Goal: Information Seeking & Learning: Check status

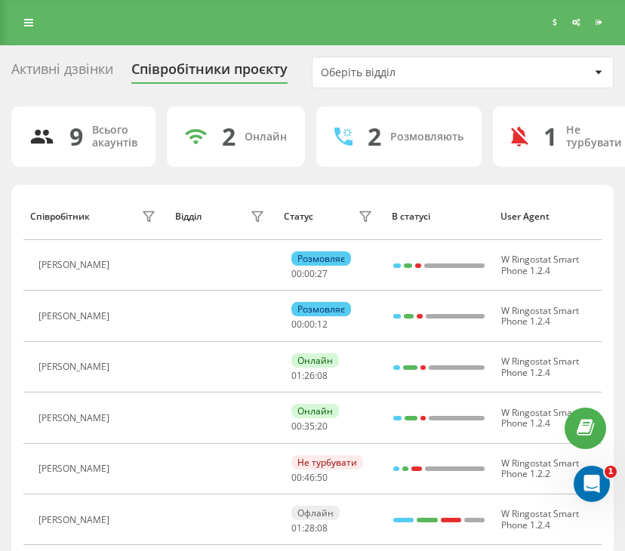
click at [80, 70] on div "Активні дзвінки" at bounding box center [62, 72] width 102 height 23
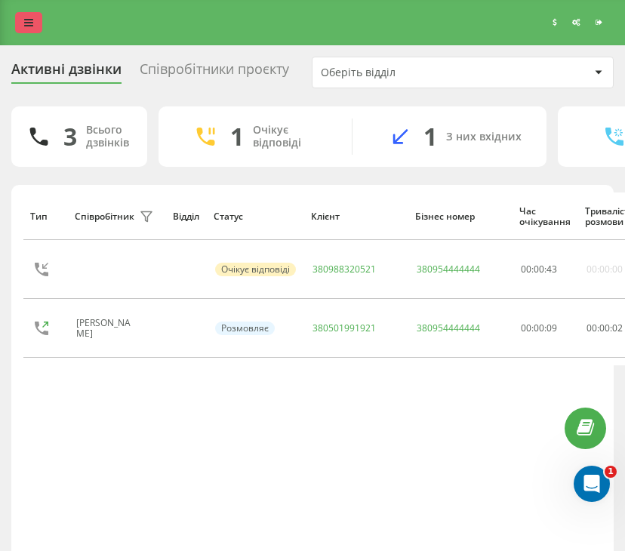
click at [30, 29] on link at bounding box center [28, 22] width 27 height 21
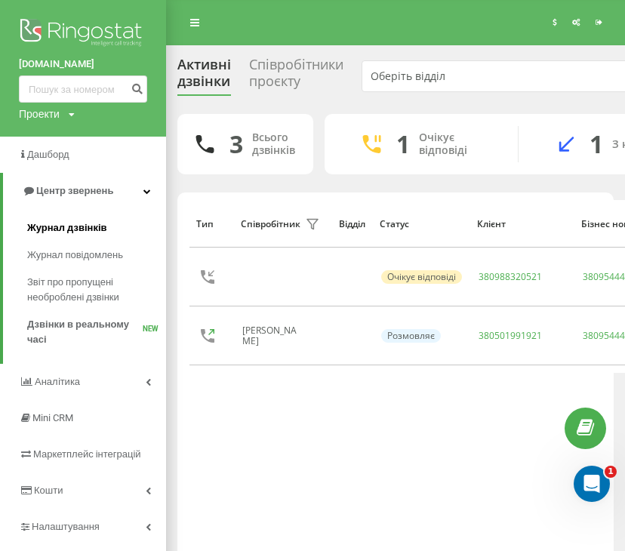
click at [72, 228] on span "Журнал дзвінків" at bounding box center [67, 227] width 80 height 15
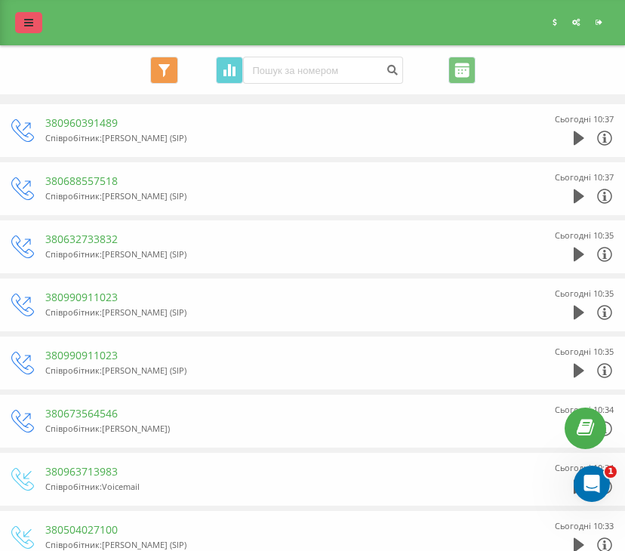
click at [33, 21] on link at bounding box center [28, 22] width 27 height 21
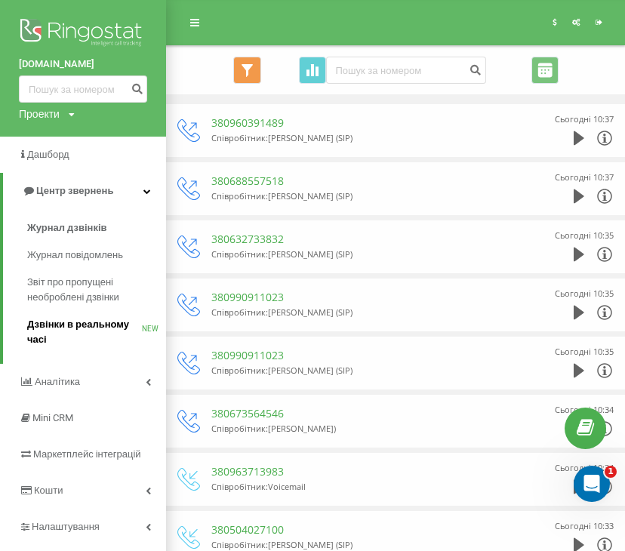
click at [94, 330] on span "Дзвінки в реальному часі" at bounding box center [84, 332] width 115 height 30
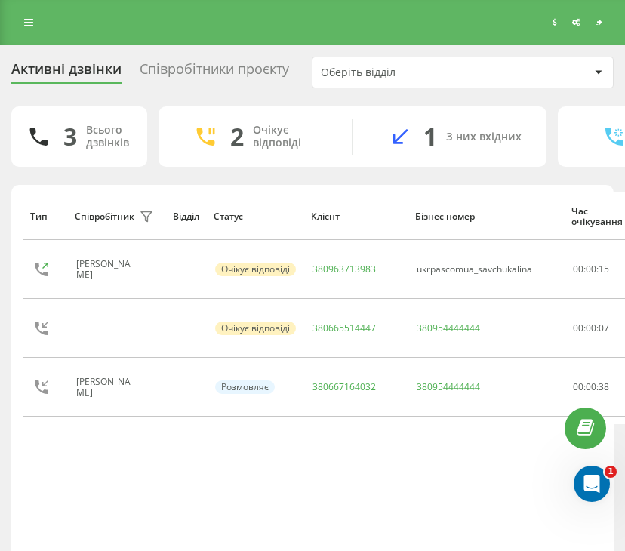
click at [177, 75] on div "Співробітники проєкту" at bounding box center [214, 72] width 149 height 23
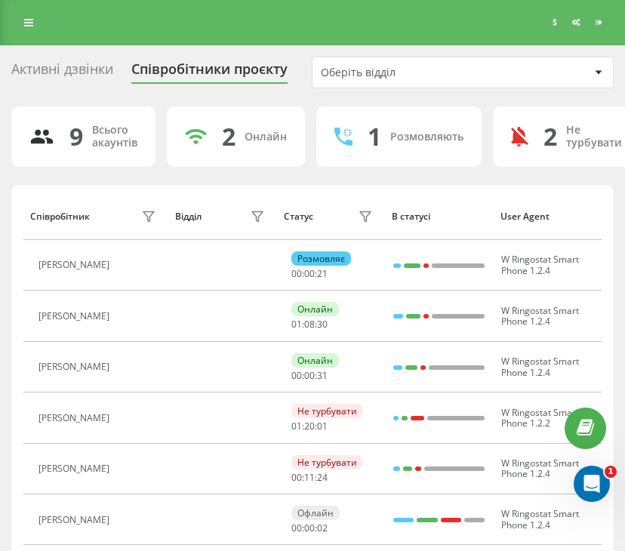
click at [91, 63] on div "Активні дзвінки" at bounding box center [62, 72] width 102 height 23
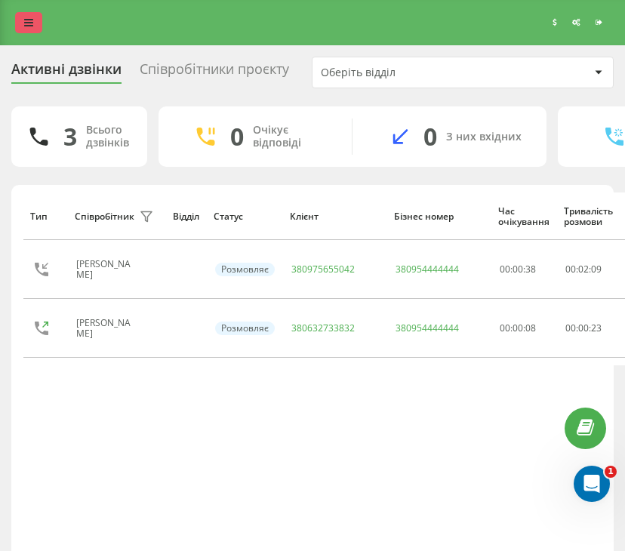
click at [36, 30] on link at bounding box center [28, 22] width 27 height 21
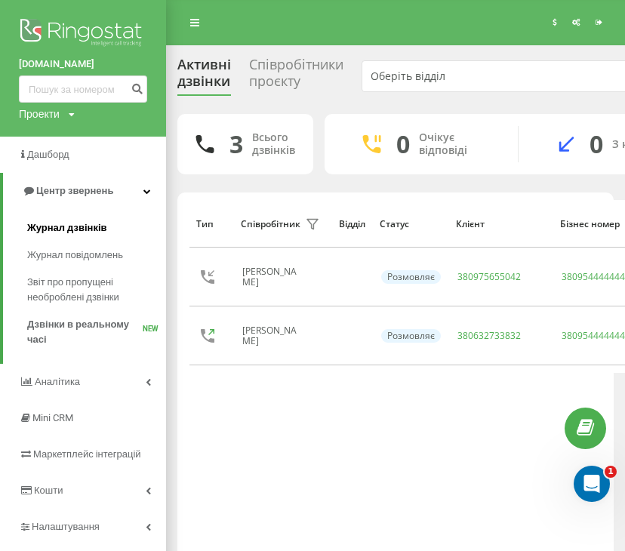
click at [91, 233] on span "Журнал дзвінків" at bounding box center [67, 227] width 80 height 15
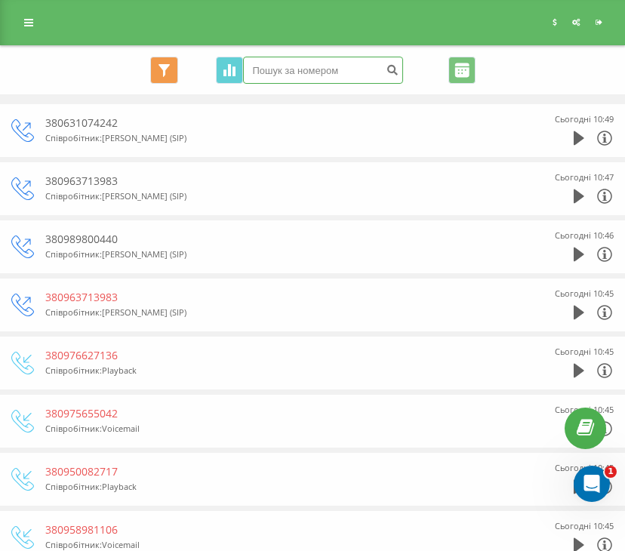
click at [278, 72] on input at bounding box center [323, 70] width 160 height 27
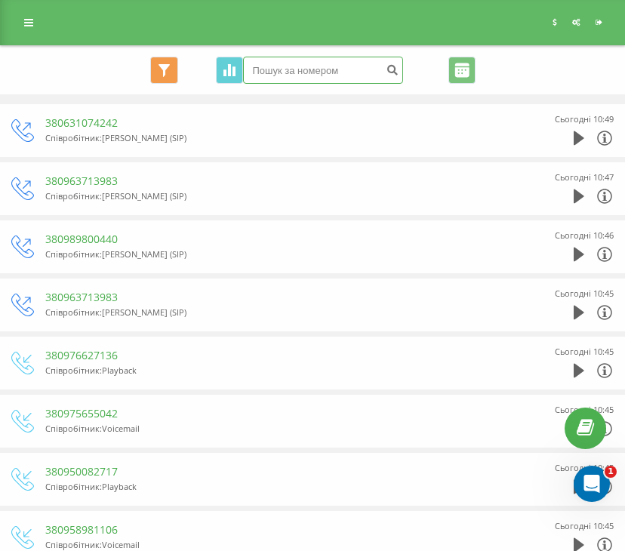
paste input "380632733832"
type input "380632733832"
click at [386, 72] on icon "submit" at bounding box center [392, 67] width 13 height 9
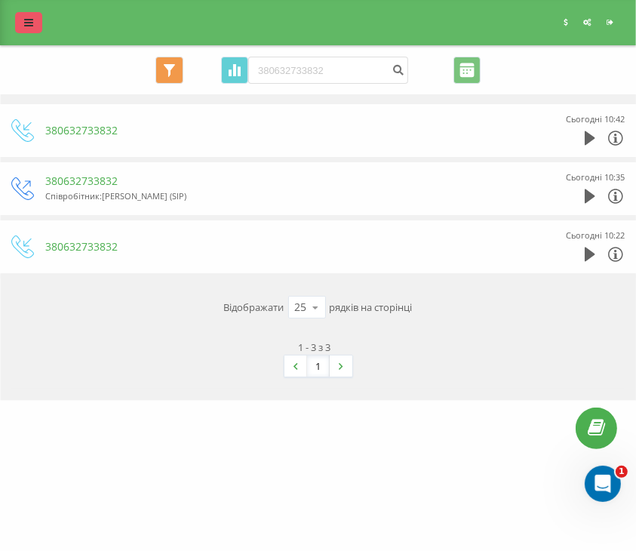
click at [33, 28] on link at bounding box center [28, 22] width 27 height 21
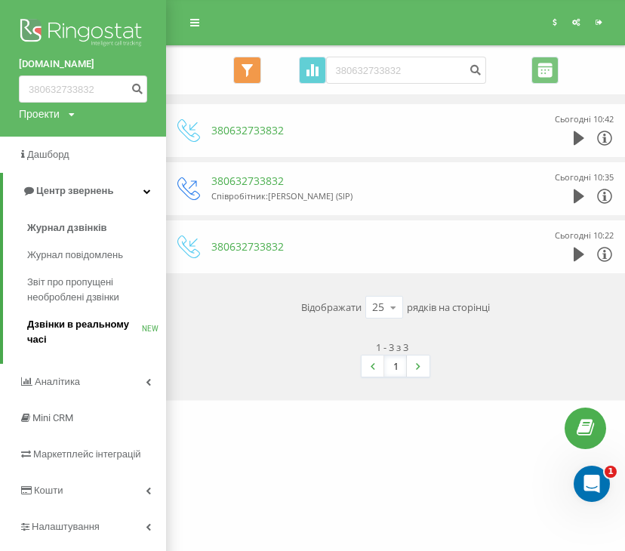
click at [82, 331] on span "Дзвінки в реальному часі" at bounding box center [84, 332] width 115 height 30
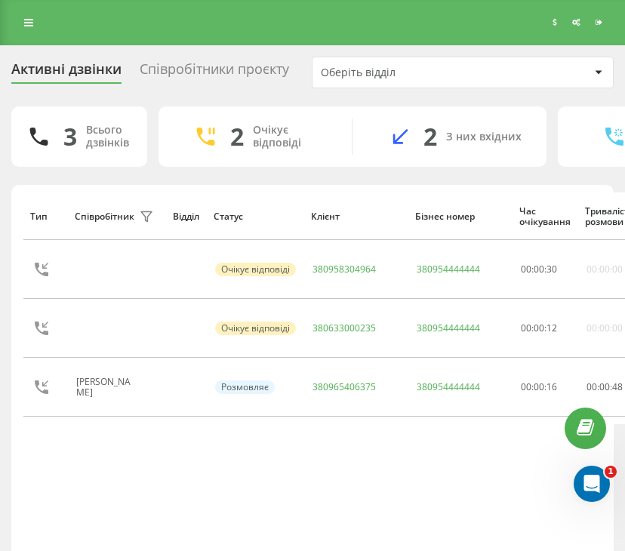
click at [189, 79] on div "Співробітники проєкту" at bounding box center [214, 72] width 149 height 23
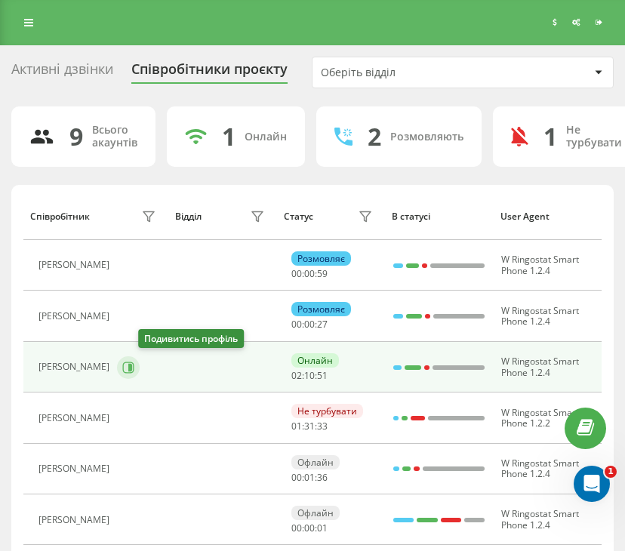
click at [140, 373] on button at bounding box center [128, 367] width 23 height 23
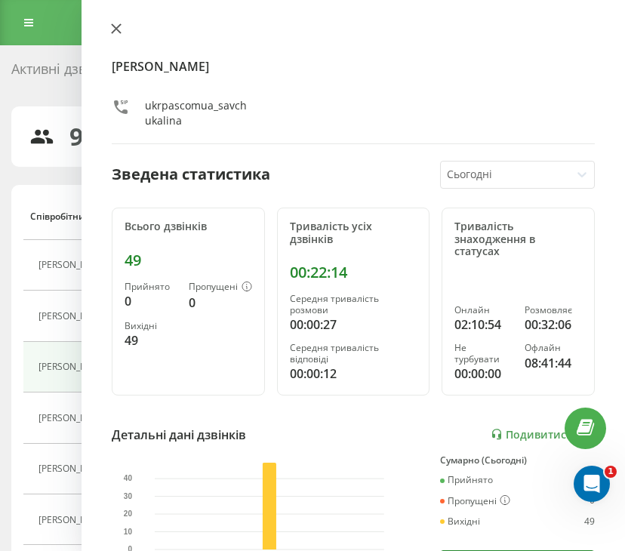
click at [116, 28] on icon at bounding box center [116, 28] width 9 height 9
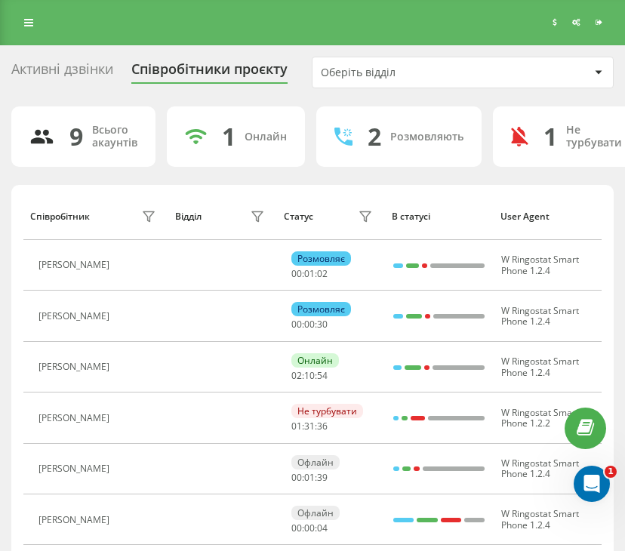
click at [100, 76] on div "Активні дзвінки" at bounding box center [62, 72] width 102 height 23
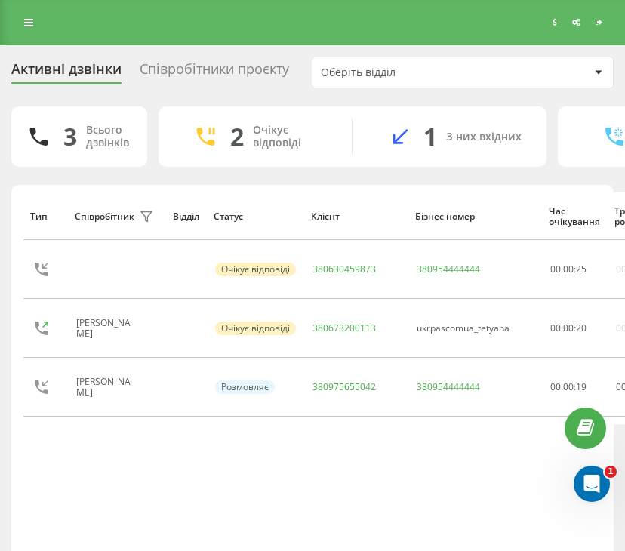
click at [193, 72] on div "Співробітники проєкту" at bounding box center [214, 72] width 149 height 23
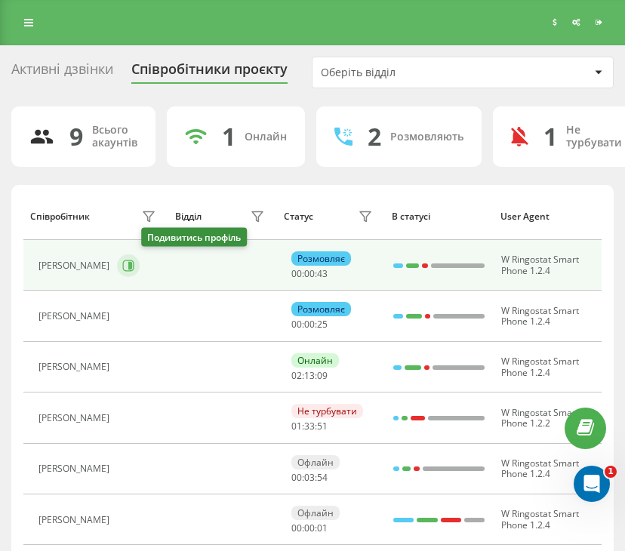
click at [132, 266] on icon at bounding box center [130, 266] width 4 height 8
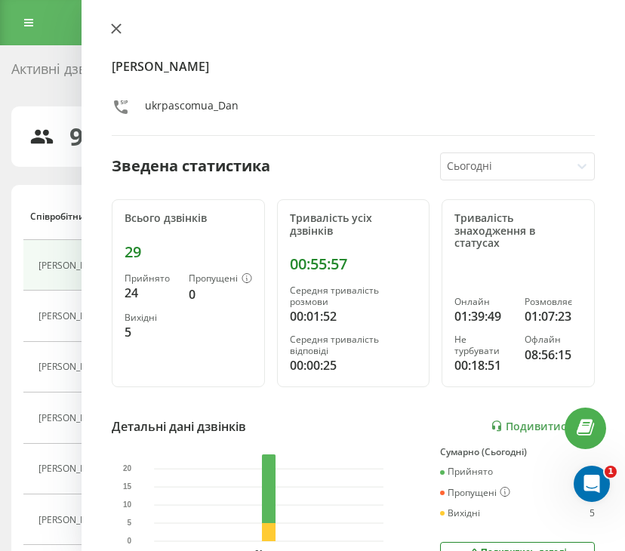
click at [112, 24] on icon at bounding box center [116, 28] width 11 height 11
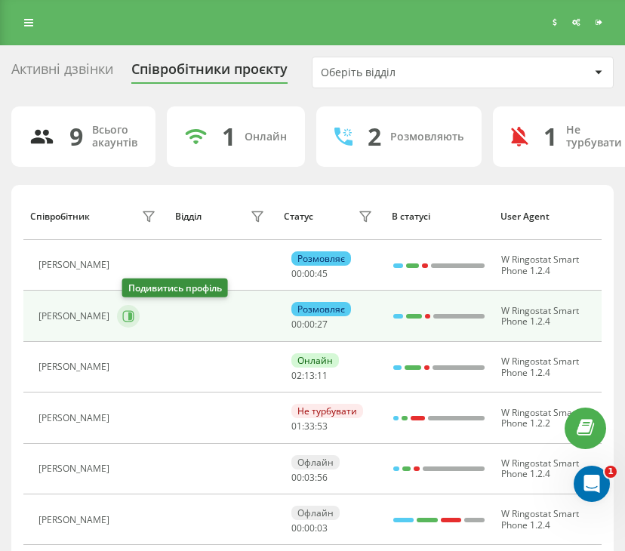
click at [140, 314] on button at bounding box center [128, 316] width 23 height 23
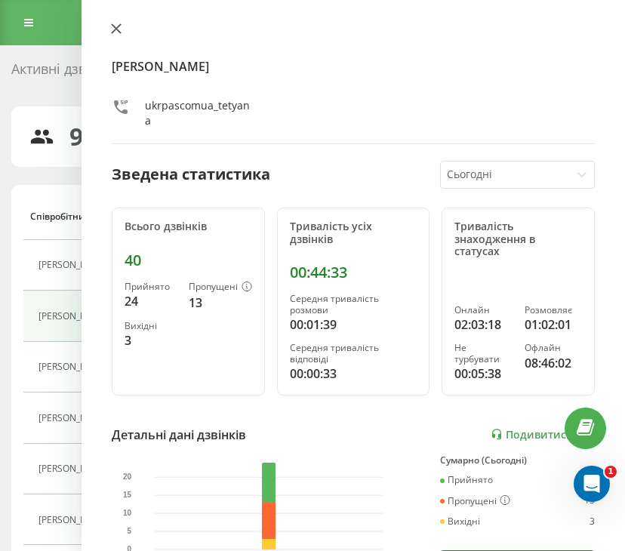
click at [111, 23] on icon at bounding box center [116, 28] width 11 height 11
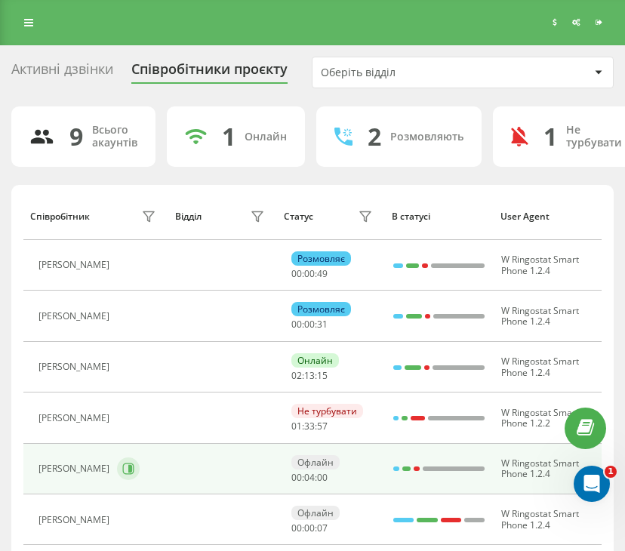
click at [140, 472] on button at bounding box center [128, 468] width 23 height 23
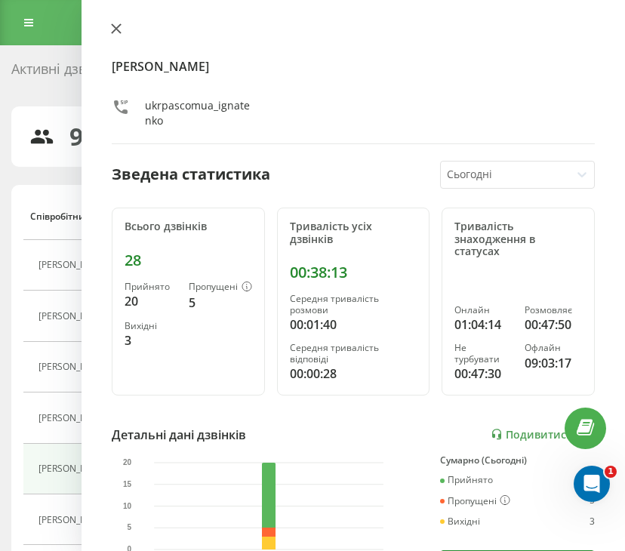
click at [112, 31] on icon at bounding box center [116, 28] width 11 height 11
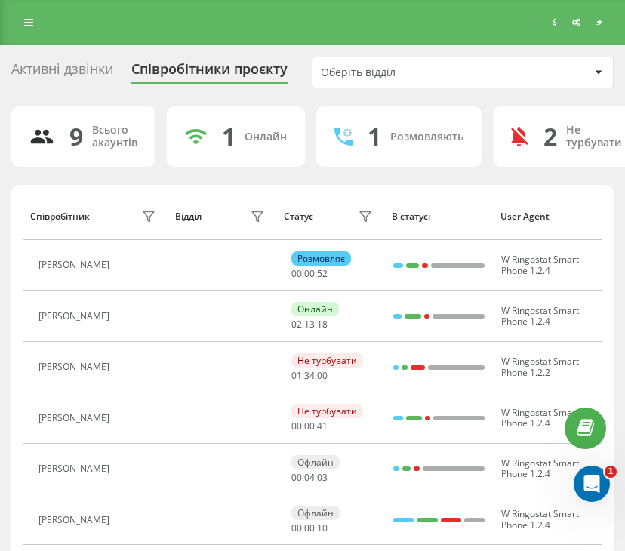
click at [97, 75] on div "Активні дзвінки" at bounding box center [62, 72] width 102 height 23
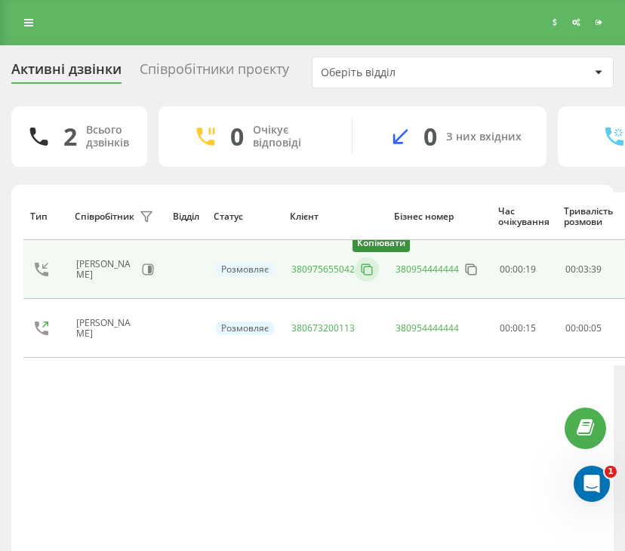
click at [367, 275] on icon at bounding box center [366, 269] width 15 height 15
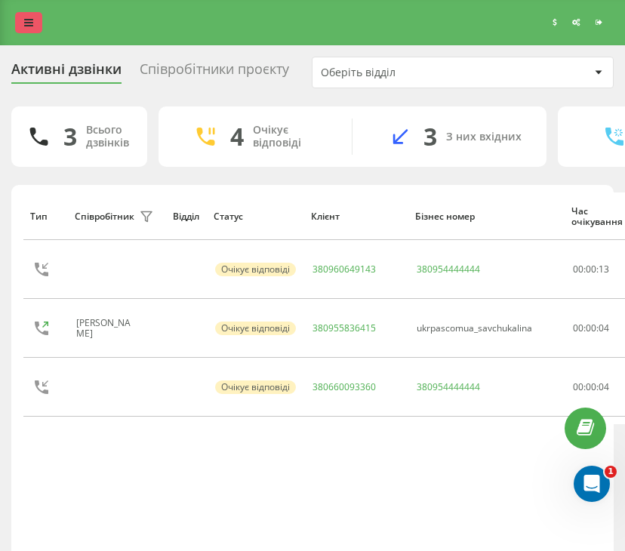
click at [22, 22] on link at bounding box center [28, 22] width 27 height 21
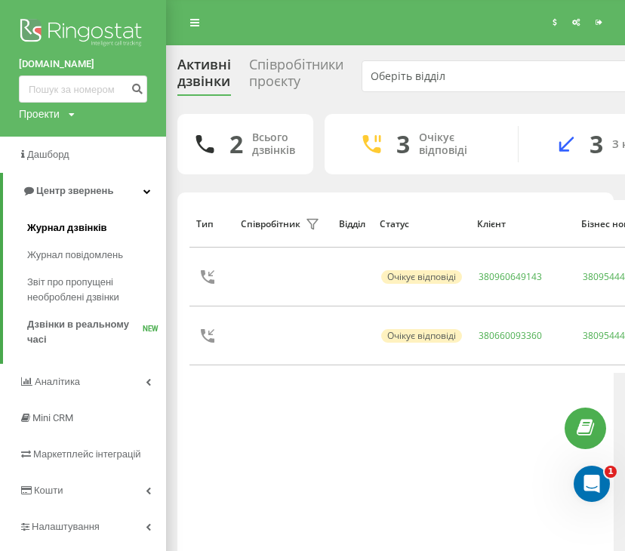
click at [75, 224] on span "Журнал дзвінків" at bounding box center [67, 227] width 80 height 15
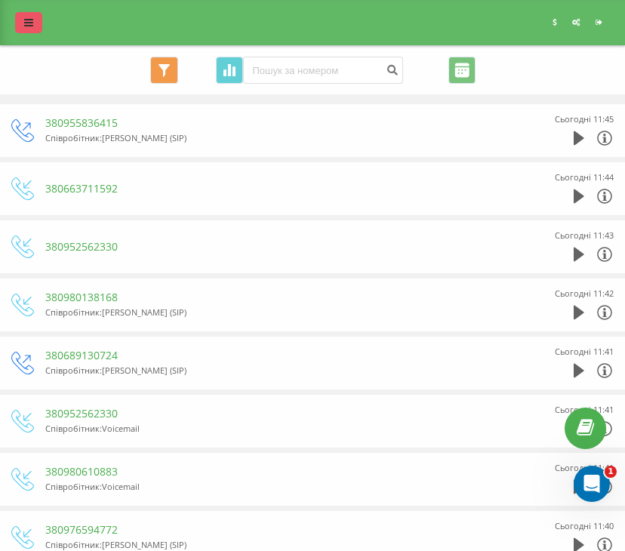
click at [29, 21] on icon at bounding box center [28, 22] width 9 height 11
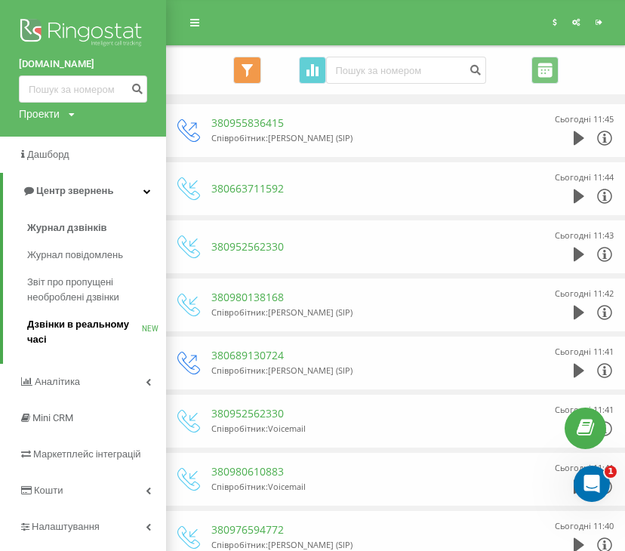
click at [98, 333] on span "Дзвінки в реальному часі" at bounding box center [84, 332] width 115 height 30
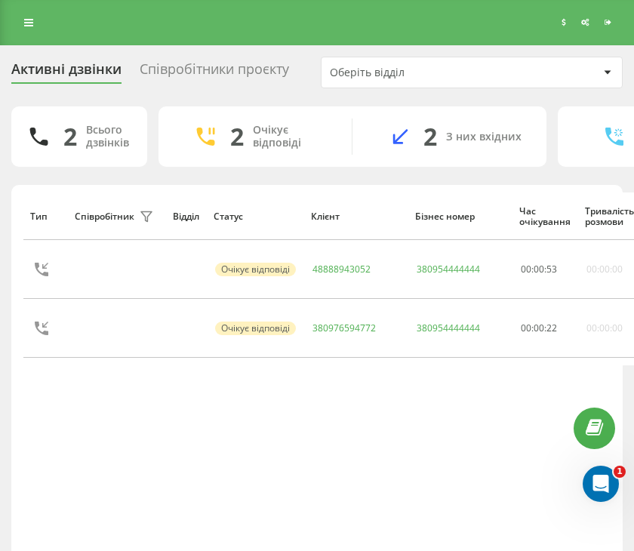
click at [208, 69] on div "Співробітники проєкту" at bounding box center [214, 72] width 149 height 23
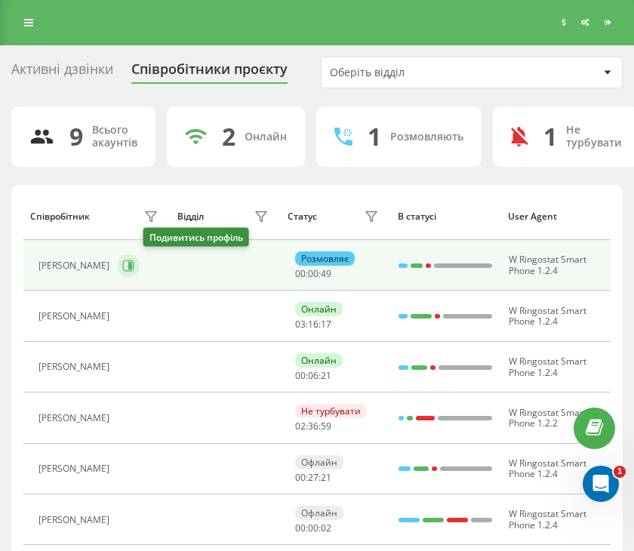
click at [134, 266] on icon at bounding box center [128, 266] width 12 height 12
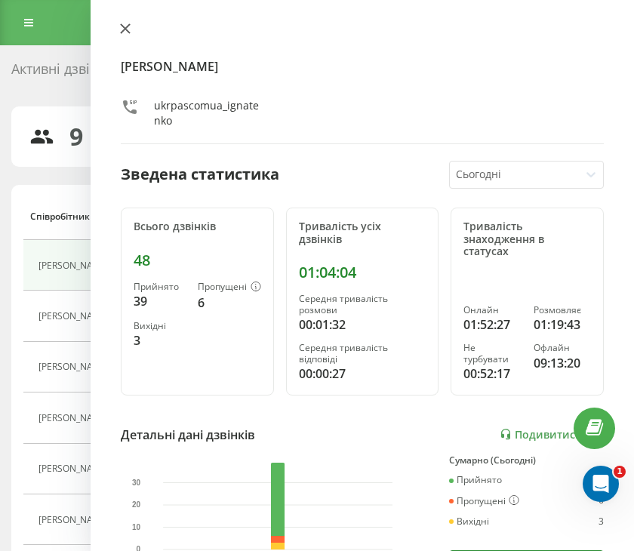
click at [126, 32] on icon at bounding box center [125, 28] width 11 height 11
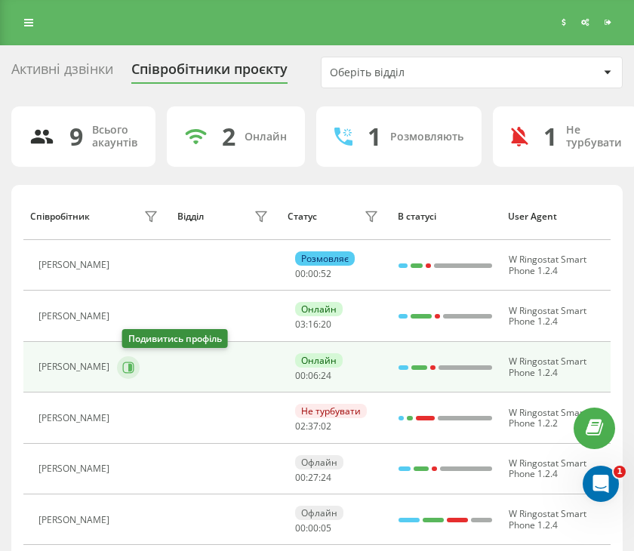
click at [131, 366] on icon at bounding box center [128, 368] width 12 height 12
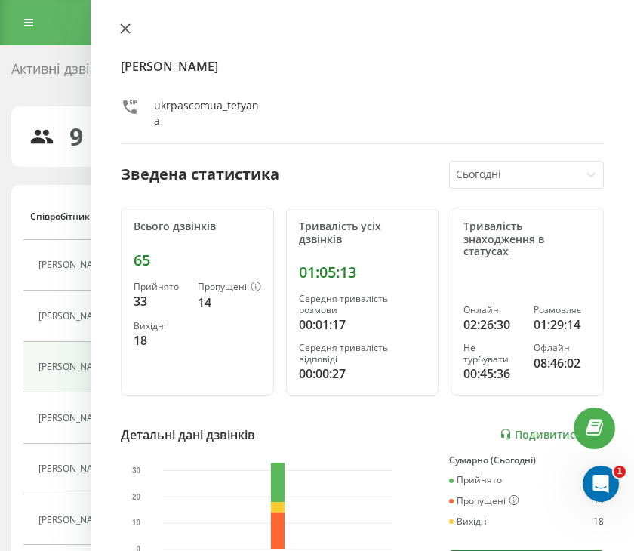
click at [125, 26] on icon at bounding box center [125, 28] width 11 height 11
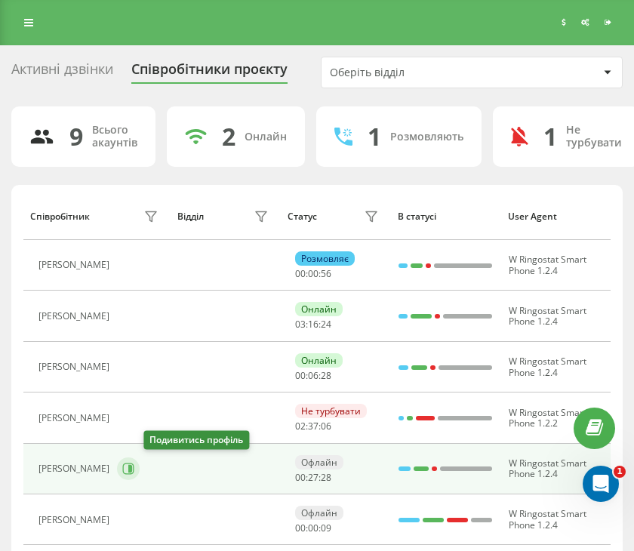
click at [140, 463] on button at bounding box center [128, 468] width 23 height 23
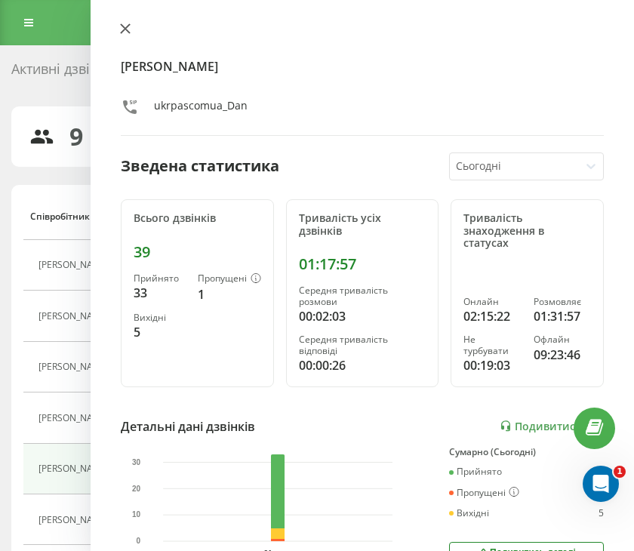
click at [123, 27] on icon at bounding box center [125, 28] width 9 height 9
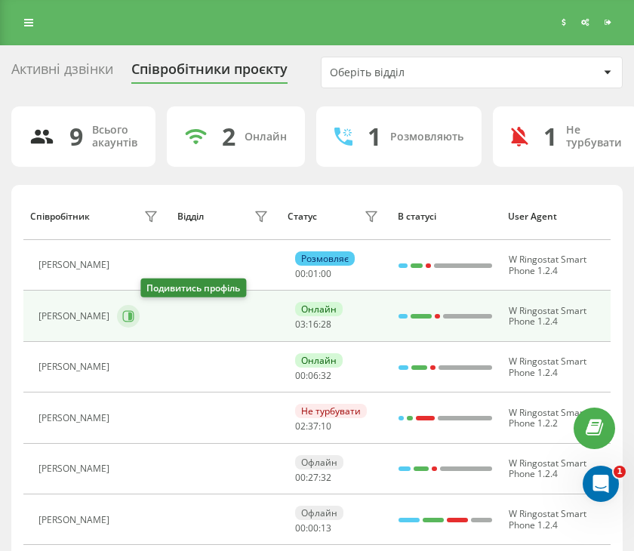
click at [134, 318] on icon at bounding box center [128, 316] width 12 height 12
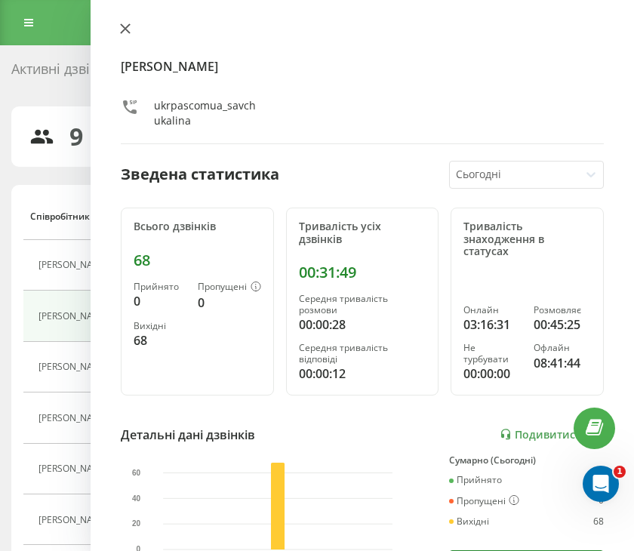
click at [127, 32] on icon at bounding box center [125, 28] width 11 height 11
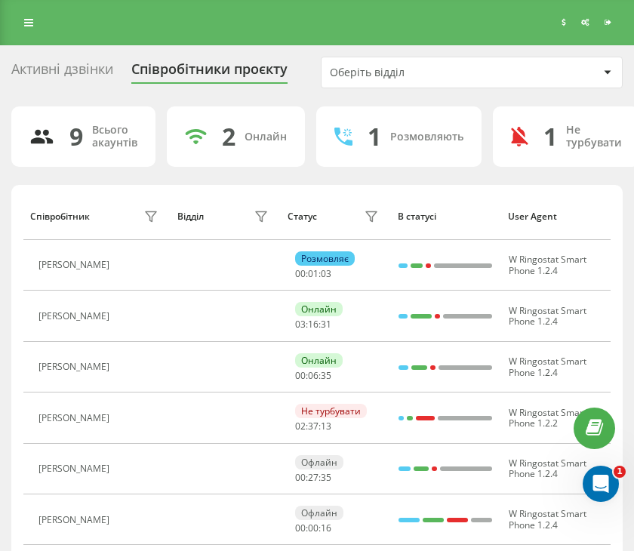
click at [74, 67] on div "Активні дзвінки" at bounding box center [62, 72] width 102 height 23
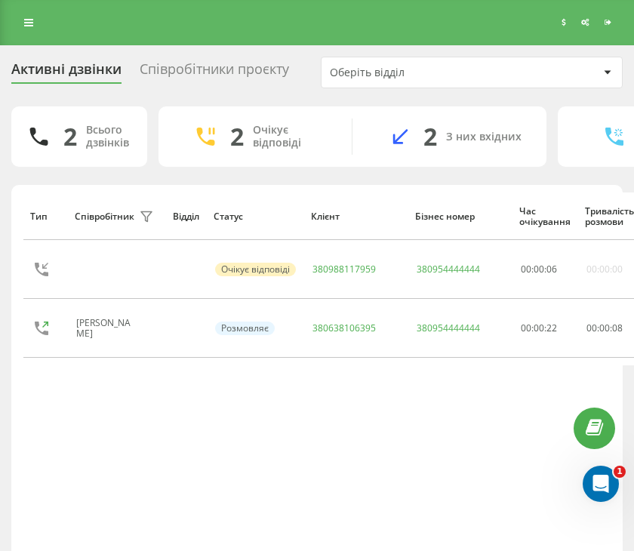
click at [177, 80] on div "Співробітники проєкту" at bounding box center [214, 72] width 149 height 23
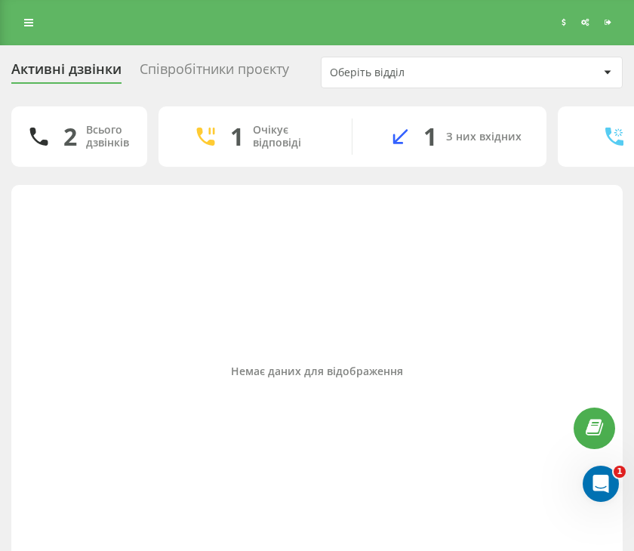
click at [177, 67] on div "Співробітники проєкту" at bounding box center [214, 72] width 149 height 23
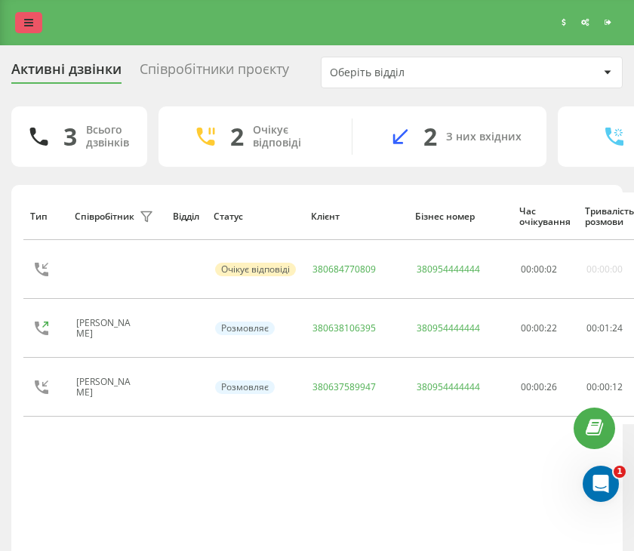
click at [33, 21] on link at bounding box center [28, 22] width 27 height 21
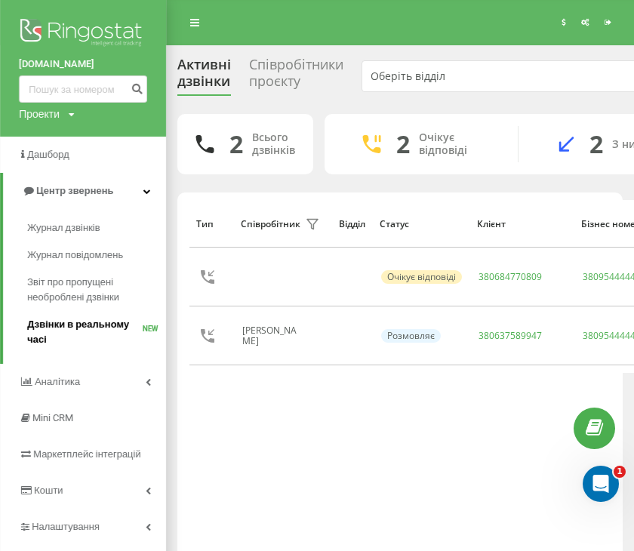
click at [89, 320] on span "Дзвінки в реальному часі" at bounding box center [84, 332] width 115 height 30
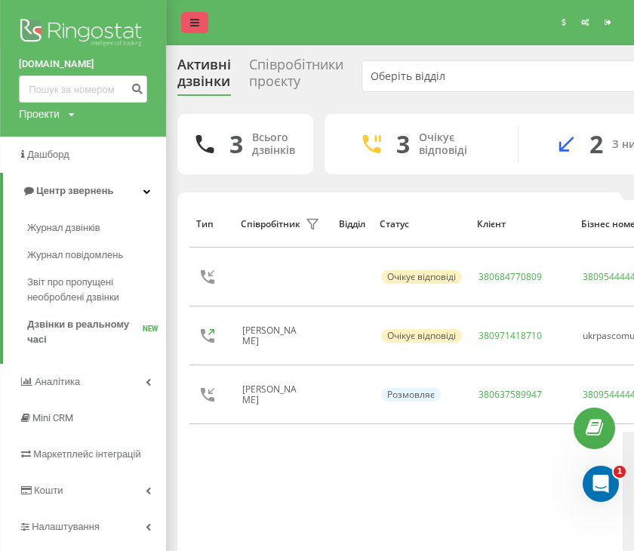
click at [196, 19] on icon at bounding box center [194, 22] width 9 height 11
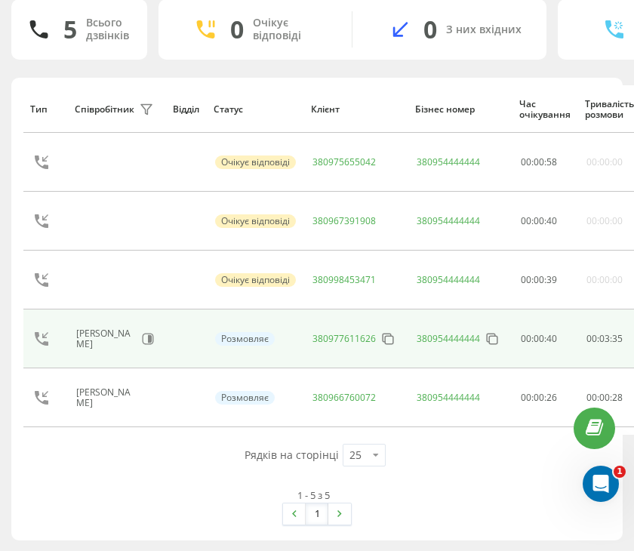
scroll to position [106, 0]
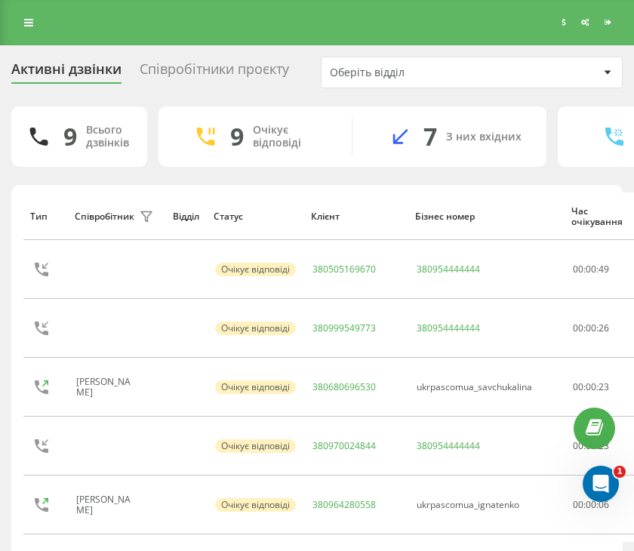
drag, startPoint x: 26, startPoint y: 26, endPoint x: 26, endPoint y: 34, distance: 8.3
click at [26, 25] on icon at bounding box center [28, 22] width 9 height 11
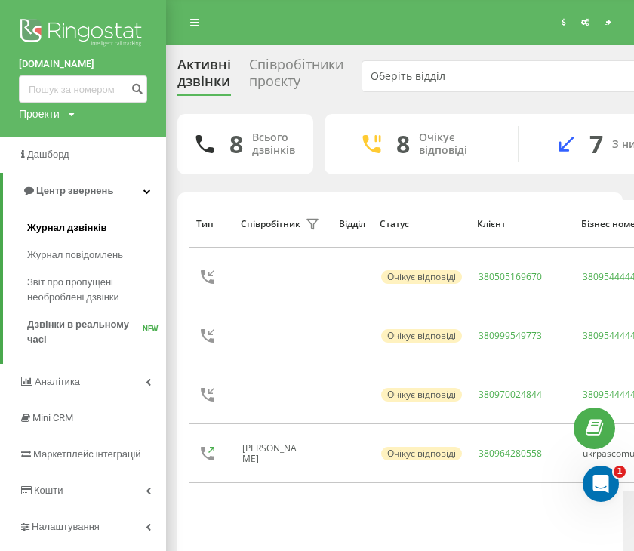
click at [80, 233] on span "Журнал дзвінків" at bounding box center [67, 227] width 80 height 15
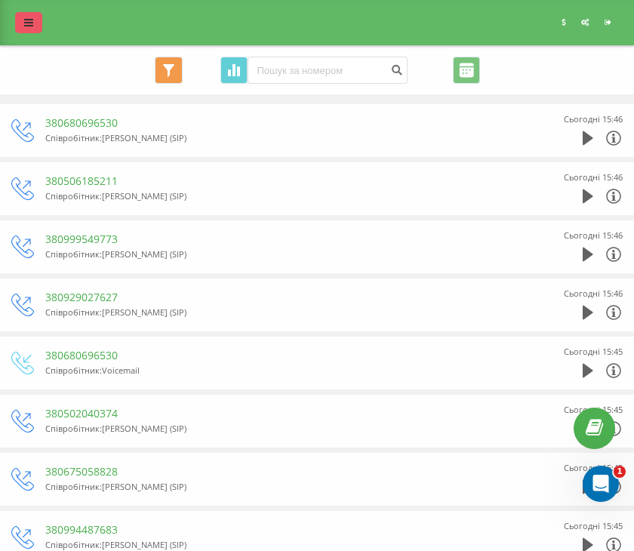
click at [26, 26] on icon at bounding box center [28, 22] width 9 height 11
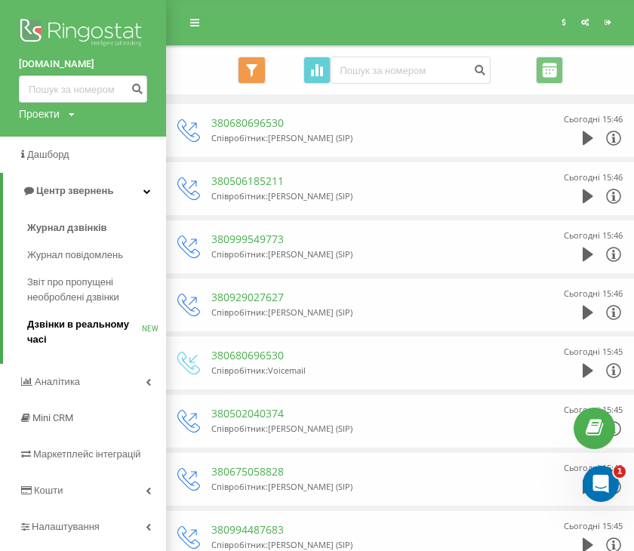
click at [98, 333] on span "Дзвінки в реальному часі" at bounding box center [84, 332] width 115 height 30
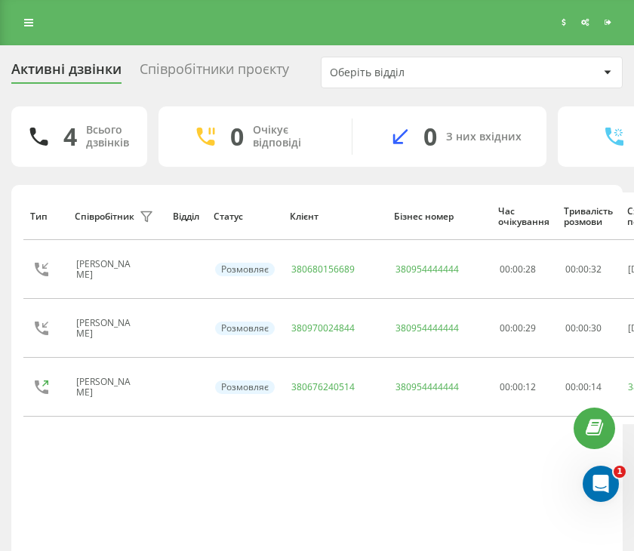
click at [43, 24] on div "Реферальна програма Налаштування профілю Вихід" at bounding box center [317, 22] width 634 height 45
drag, startPoint x: 31, startPoint y: 25, endPoint x: 35, endPoint y: 67, distance: 42.5
click at [31, 27] on icon at bounding box center [28, 22] width 9 height 11
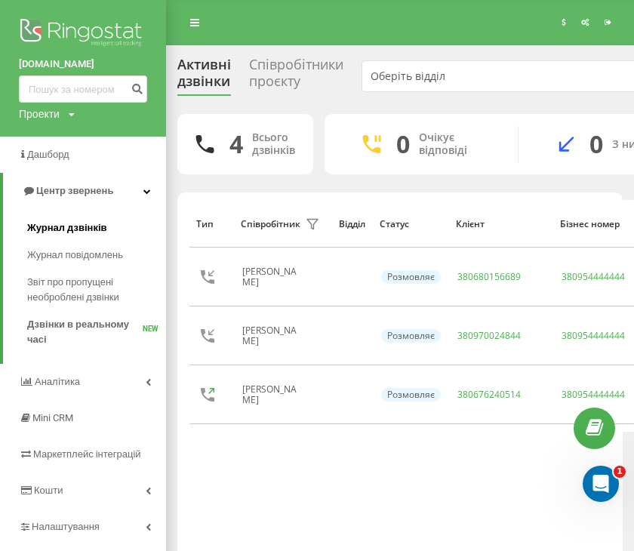
click at [68, 225] on span "Журнал дзвінків" at bounding box center [67, 227] width 80 height 15
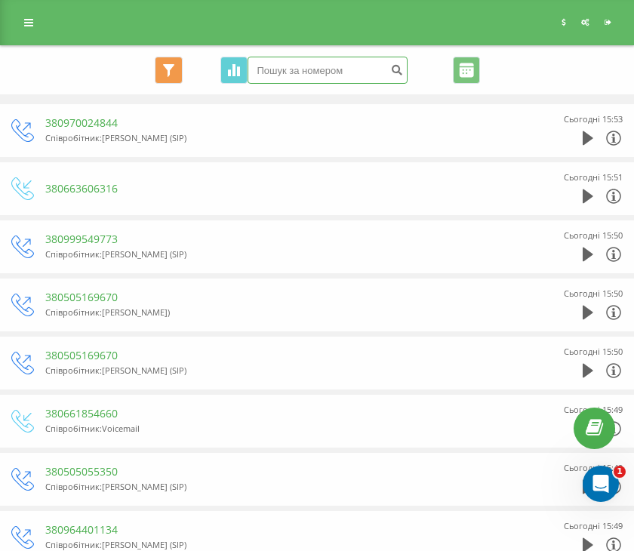
click at [362, 69] on input at bounding box center [328, 70] width 160 height 27
paste input "380680696530"
type input "380680696530"
click at [389, 76] on button "submit" at bounding box center [397, 70] width 20 height 27
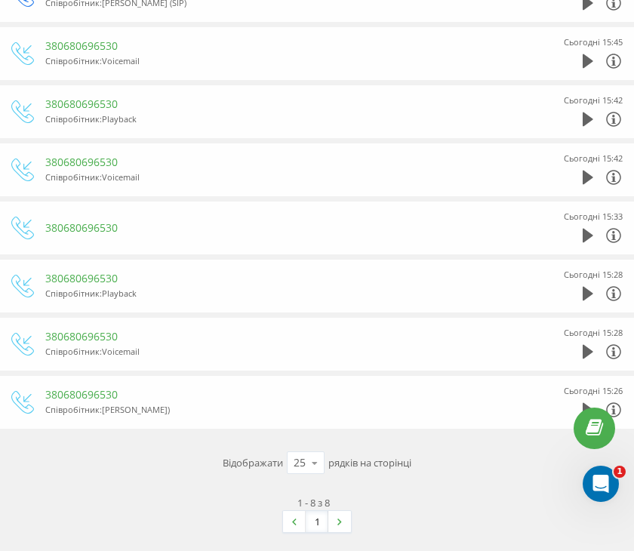
scroll to position [139, 0]
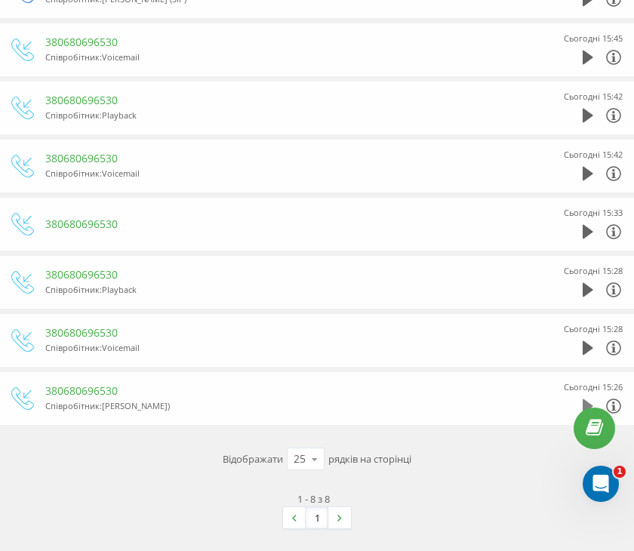
click at [585, 400] on icon at bounding box center [588, 406] width 11 height 14
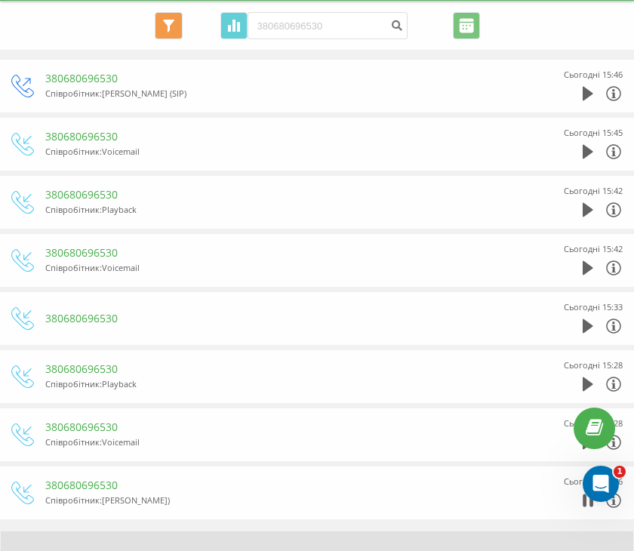
scroll to position [0, 0]
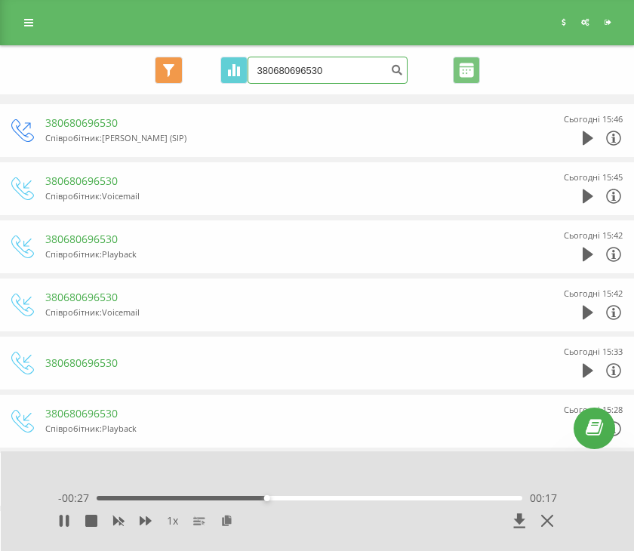
click at [344, 65] on input "380680696530" at bounding box center [328, 70] width 160 height 27
paste input "970024844"
type input "380970024844"
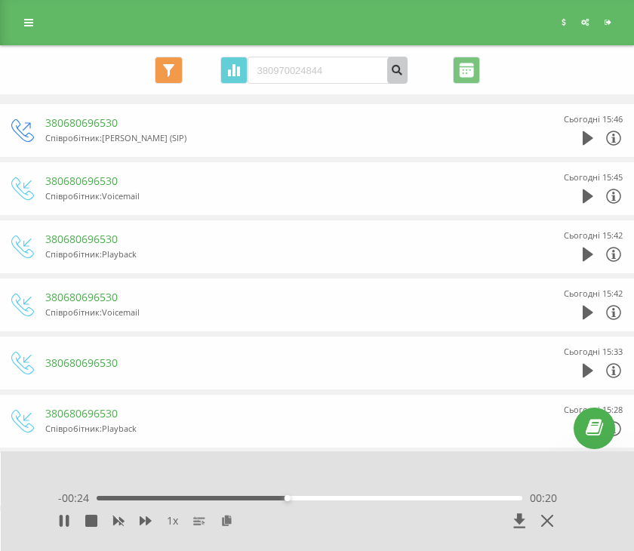
click at [391, 71] on icon "submit" at bounding box center [397, 67] width 13 height 9
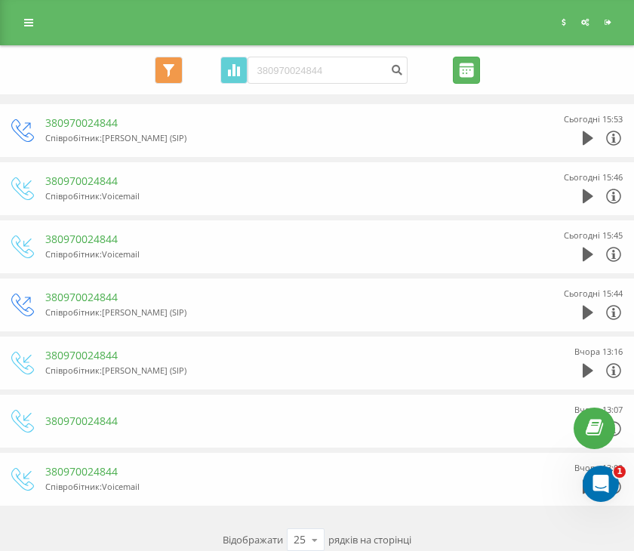
click at [465, 76] on input "21.05.2025 - 21.08.2025" at bounding box center [466, 70] width 27 height 27
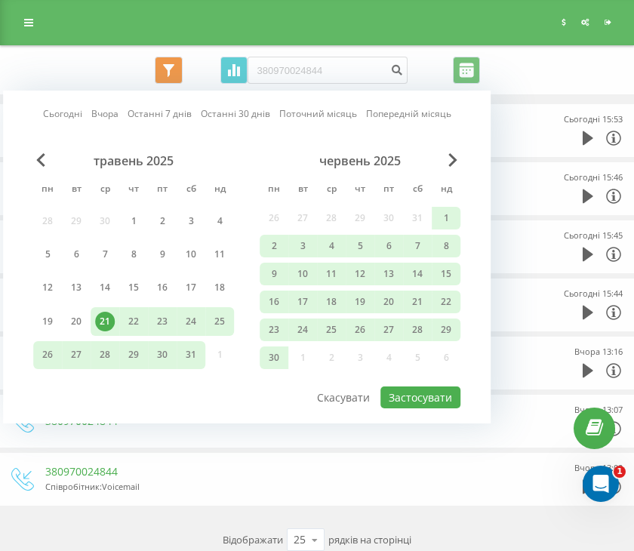
drag, startPoint x: 538, startPoint y: 65, endPoint x: 527, endPoint y: 75, distance: 15.5
click at [539, 64] on div "Всі дзвінки Основний Графік 380970024844 Експорт .csv .xls .xlsx 21.05.2025 - 2…" at bounding box center [316, 70] width 611 height 27
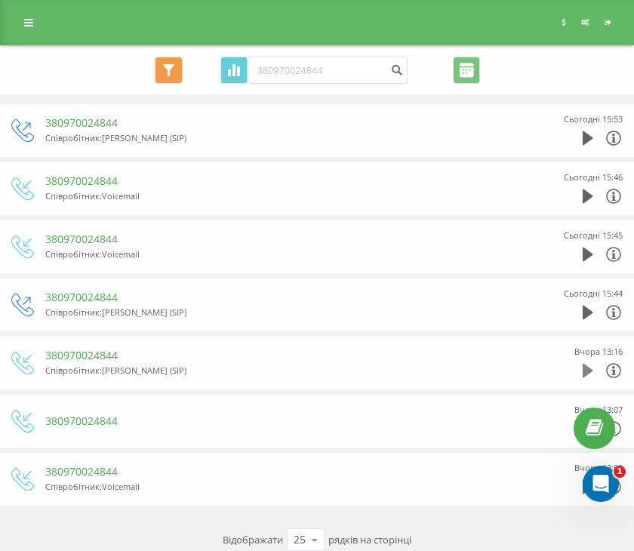
click at [588, 364] on icon at bounding box center [588, 370] width 11 height 15
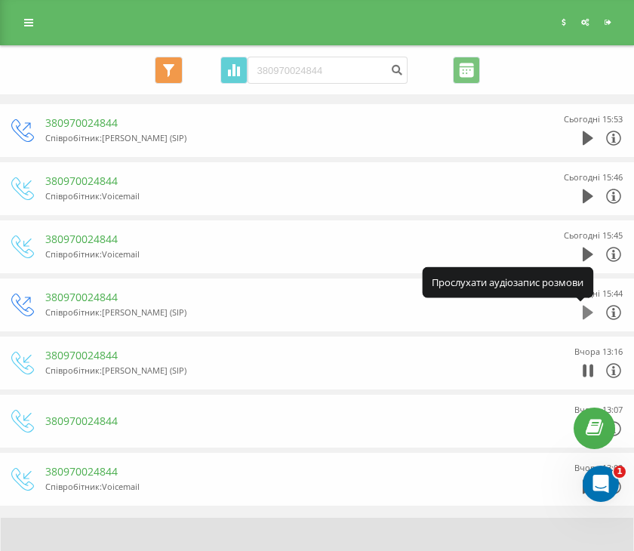
click at [586, 315] on icon at bounding box center [588, 313] width 11 height 14
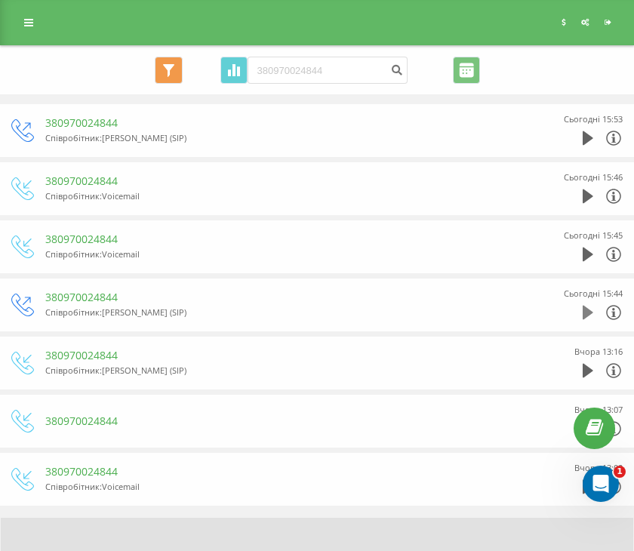
click at [589, 315] on icon at bounding box center [588, 313] width 11 height 14
click at [587, 371] on icon at bounding box center [588, 371] width 11 height 14
click at [585, 312] on icon at bounding box center [588, 313] width 11 height 14
click at [27, 25] on icon at bounding box center [28, 22] width 9 height 11
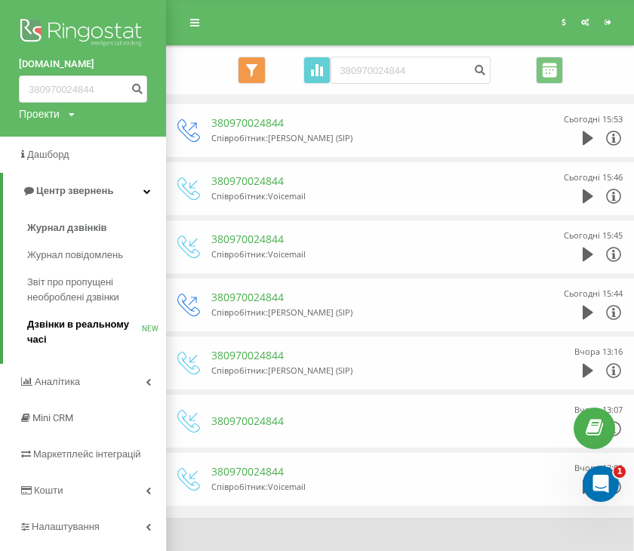
click at [88, 337] on span "Дзвінки в реальному часі" at bounding box center [84, 332] width 115 height 30
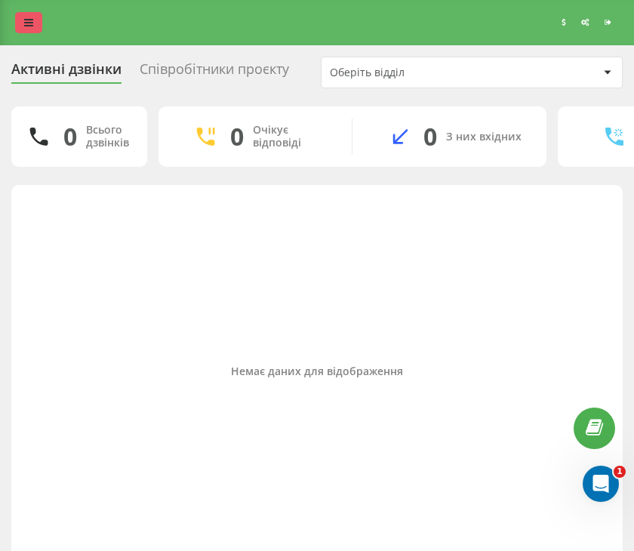
drag, startPoint x: 33, startPoint y: 23, endPoint x: 36, endPoint y: 51, distance: 27.3
click at [33, 24] on link at bounding box center [28, 22] width 27 height 21
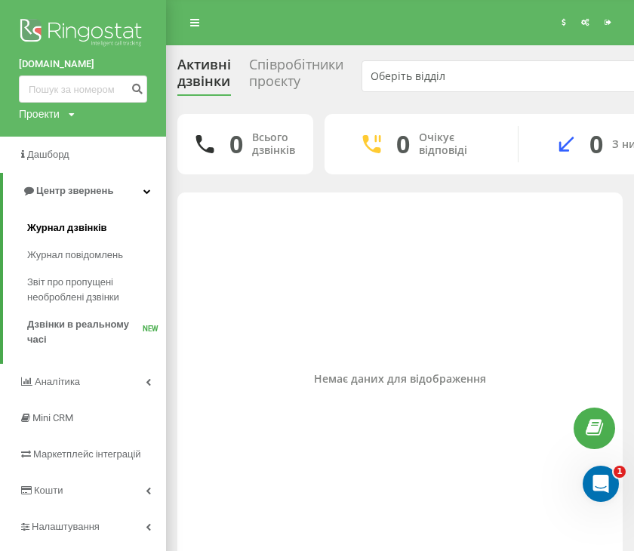
click at [72, 218] on link "Журнал дзвінків" at bounding box center [96, 227] width 139 height 27
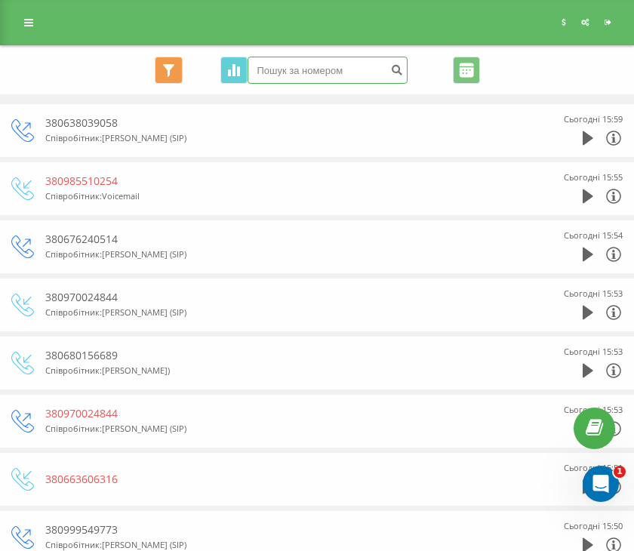
click at [323, 67] on input at bounding box center [328, 70] width 160 height 27
paste input "[PHONE_NUMBER]"
type input "[PHONE_NUMBER]"
click at [392, 68] on icon "submit" at bounding box center [397, 67] width 13 height 9
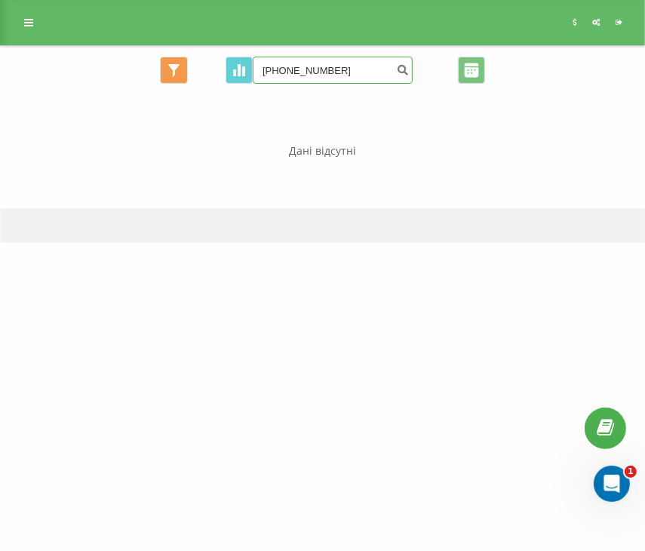
click at [274, 72] on input "+380672340580" at bounding box center [333, 70] width 160 height 27
type input "380672340580"
click at [396, 69] on icon "submit" at bounding box center [402, 67] width 13 height 9
click at [349, 70] on input "380672340580" at bounding box center [333, 70] width 160 height 27
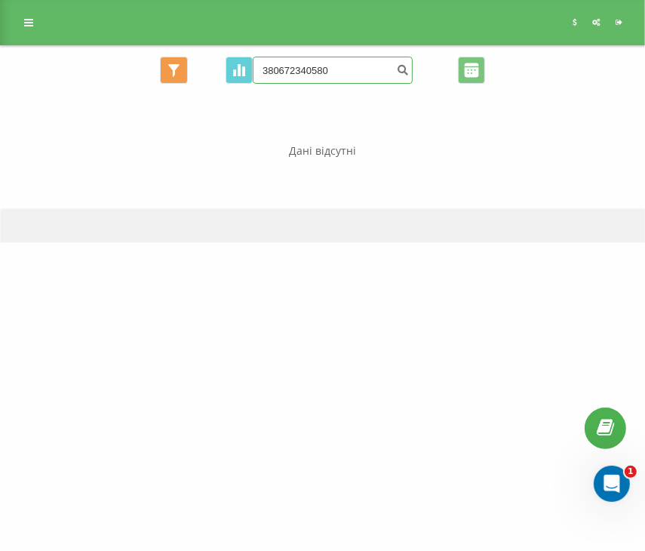
click at [349, 70] on input "380672340580" at bounding box center [333, 70] width 160 height 27
paste input "+380989437811"
click at [277, 68] on input "+380989437811" at bounding box center [333, 70] width 160 height 27
type input "380989437811"
click at [397, 72] on icon "submit" at bounding box center [402, 67] width 13 height 9
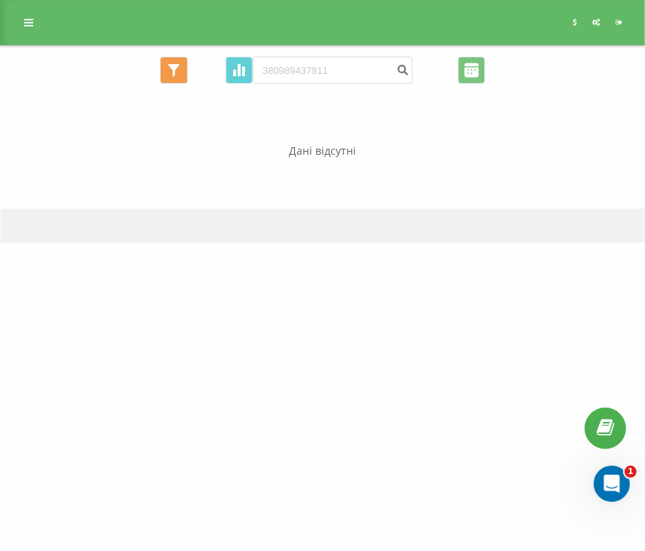
drag, startPoint x: 32, startPoint y: 15, endPoint x: 30, endPoint y: 41, distance: 25.8
click at [32, 15] on link at bounding box center [28, 22] width 27 height 21
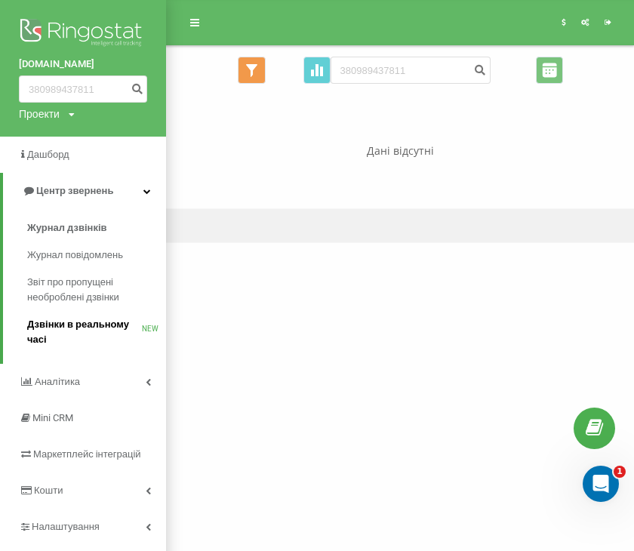
click at [47, 330] on span "Дзвінки в реальному часі" at bounding box center [84, 332] width 115 height 30
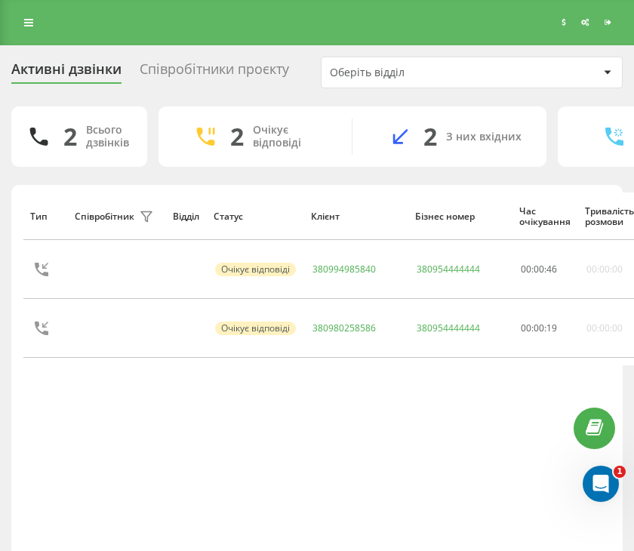
click at [191, 64] on div "Співробітники проєкту" at bounding box center [214, 72] width 149 height 23
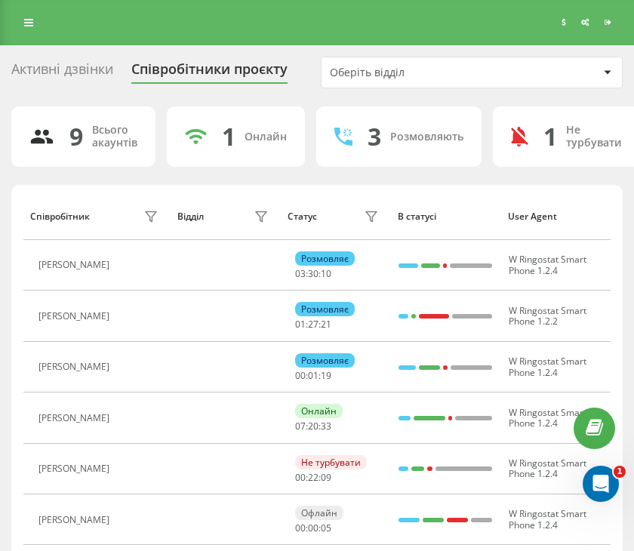
click at [69, 72] on div "Активні дзвінки" at bounding box center [62, 72] width 102 height 23
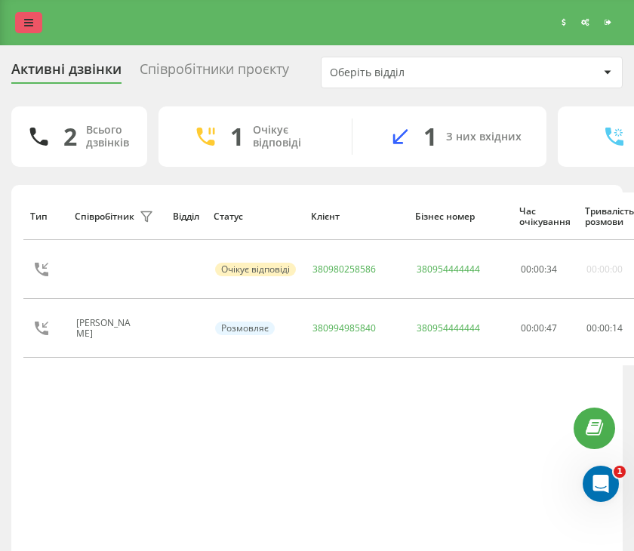
click at [39, 25] on link at bounding box center [28, 22] width 27 height 21
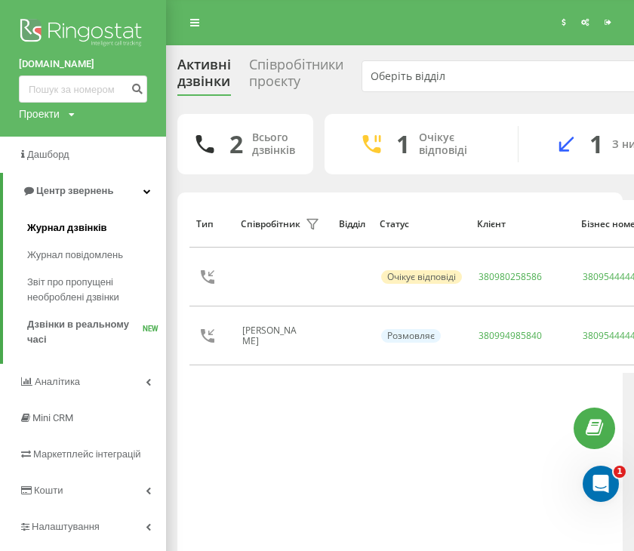
click at [85, 230] on span "Журнал дзвінків" at bounding box center [67, 227] width 80 height 15
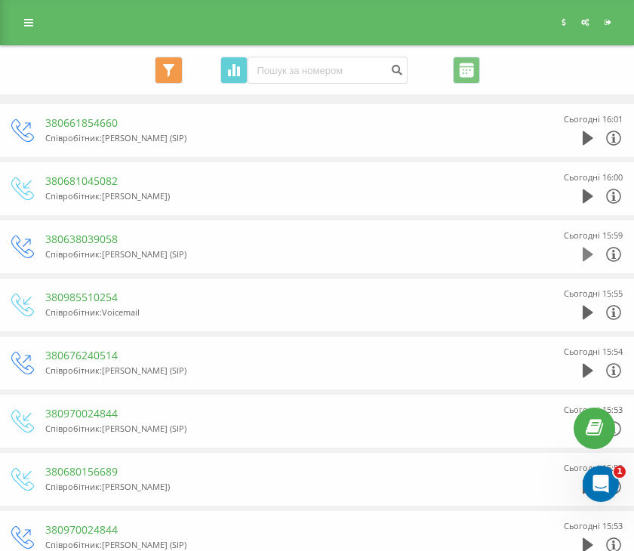
click at [585, 257] on icon at bounding box center [588, 255] width 11 height 14
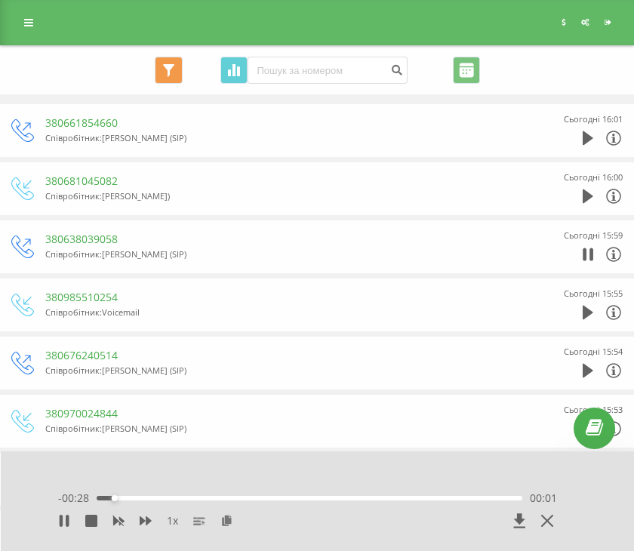
click at [585, 257] on icon at bounding box center [585, 254] width 4 height 13
click at [29, 26] on icon at bounding box center [28, 22] width 9 height 11
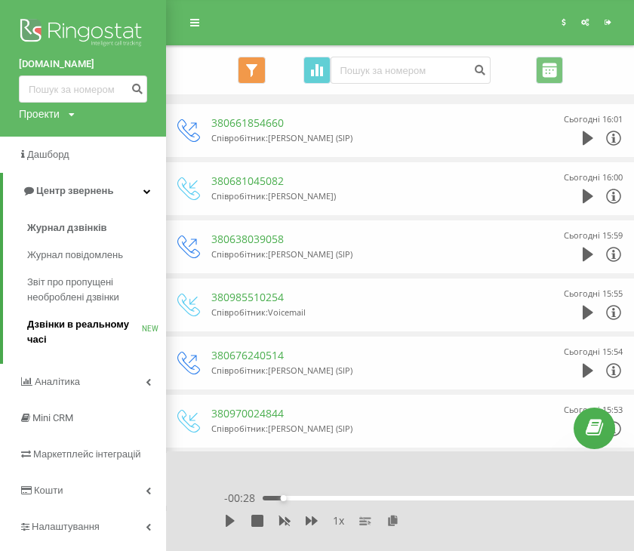
click at [78, 329] on span "Дзвінки в реальному часі" at bounding box center [84, 332] width 115 height 30
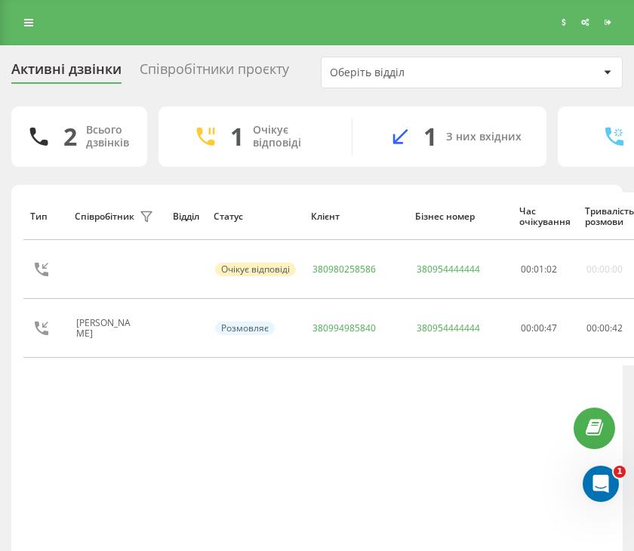
click at [236, 73] on div "Співробітники проєкту" at bounding box center [214, 72] width 149 height 23
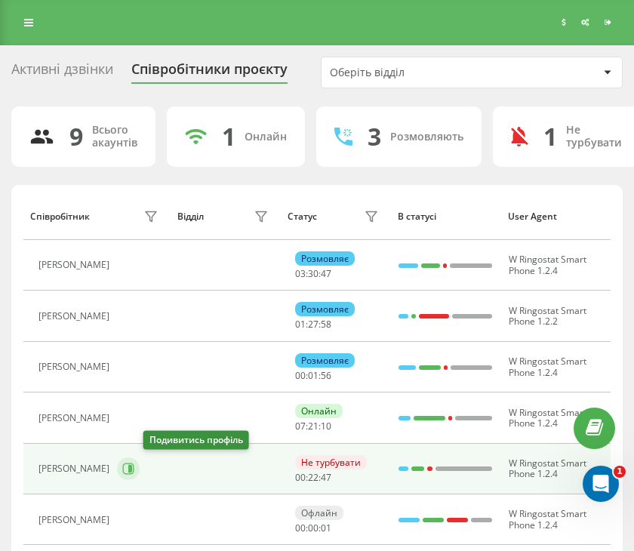
click at [134, 467] on icon at bounding box center [128, 469] width 12 height 12
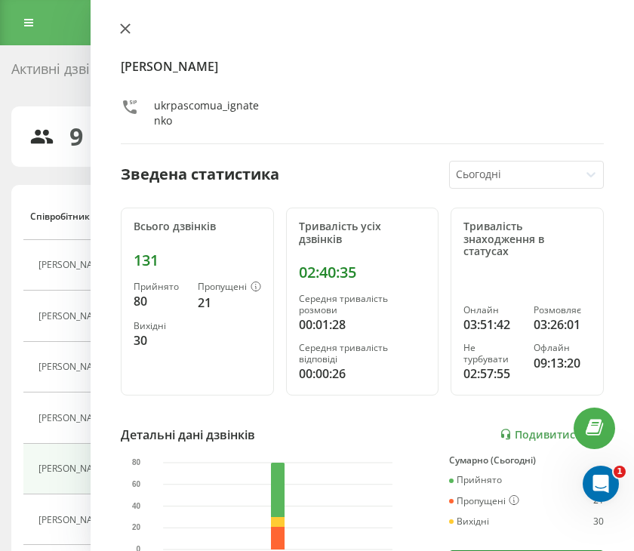
click at [122, 30] on icon at bounding box center [125, 28] width 11 height 11
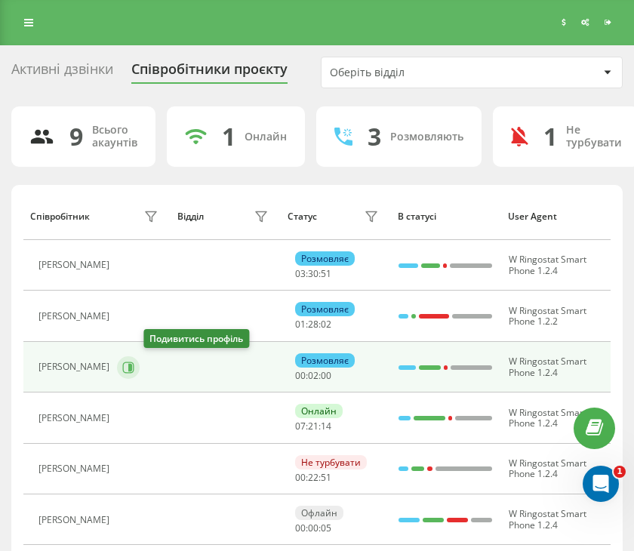
click at [134, 368] on icon at bounding box center [128, 368] width 12 height 12
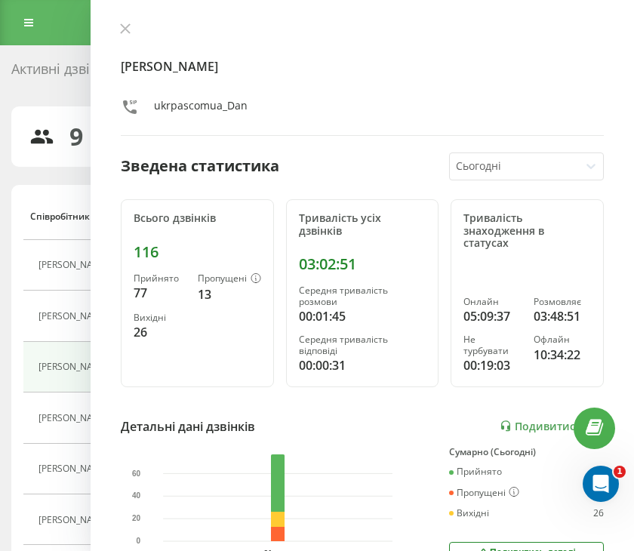
click at [118, 20] on div "Михайленко Даніїл Валентинович ukrpascomua_Dan Зведена статистика Сьогодні Всьо…" at bounding box center [362, 275] width 543 height 551
click at [130, 30] on icon at bounding box center [125, 28] width 11 height 11
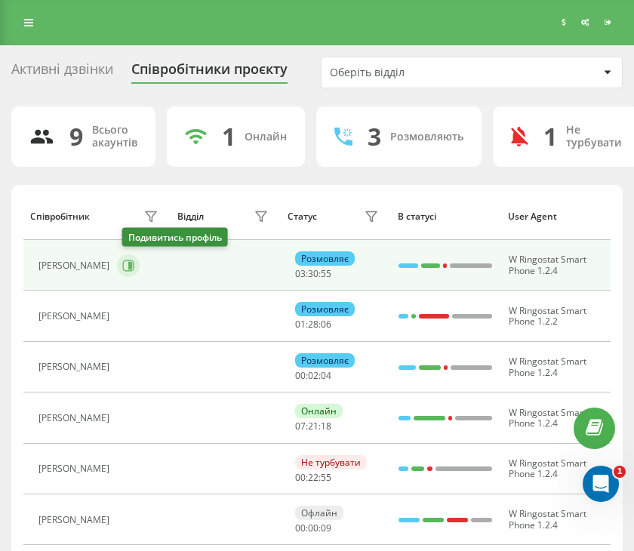
click at [139, 270] on button at bounding box center [128, 265] width 23 height 23
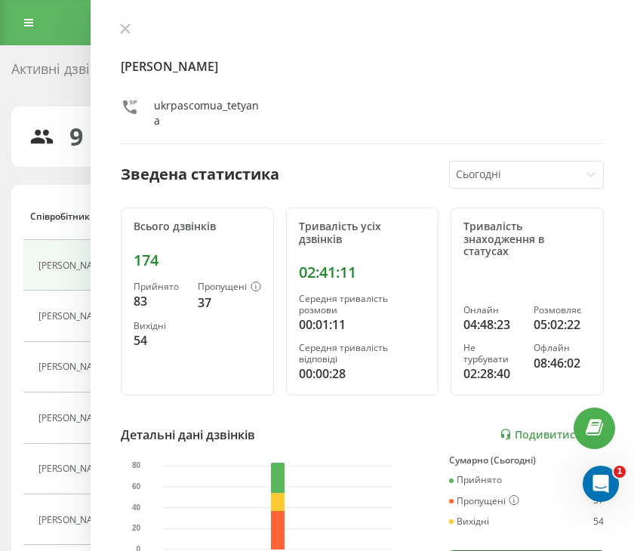
click at [112, 25] on div "Решетняк Тетяна ukrpascomua_tetyana Зведена статистика Сьогодні Всього дзвінків…" at bounding box center [362, 275] width 543 height 551
click at [127, 31] on icon at bounding box center [125, 28] width 9 height 9
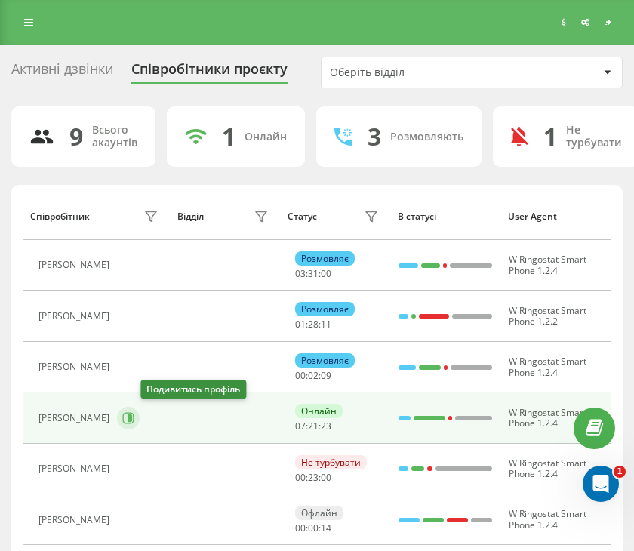
click at [134, 414] on icon at bounding box center [128, 417] width 11 height 11
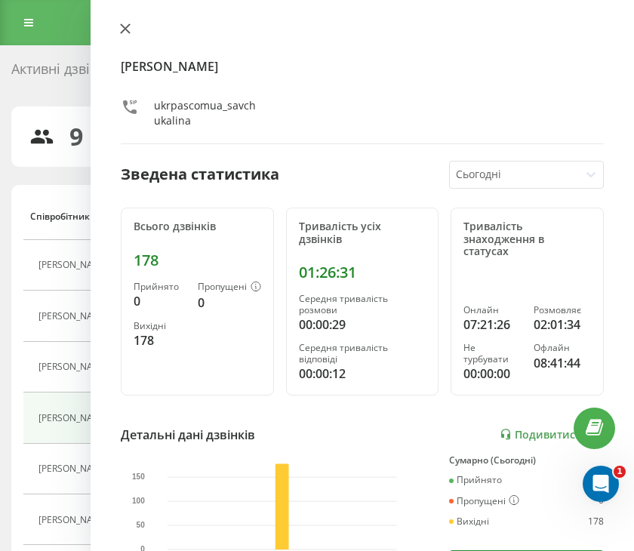
click at [125, 31] on icon at bounding box center [125, 28] width 11 height 11
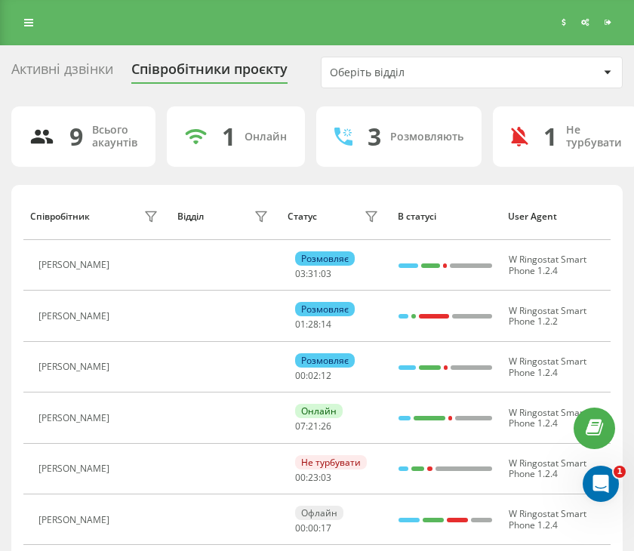
click at [94, 69] on div "Активні дзвінки" at bounding box center [62, 72] width 102 height 23
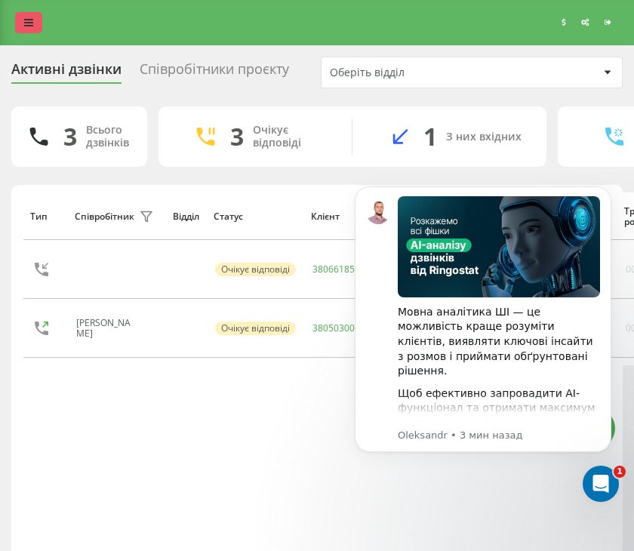
click at [23, 23] on link at bounding box center [28, 22] width 27 height 21
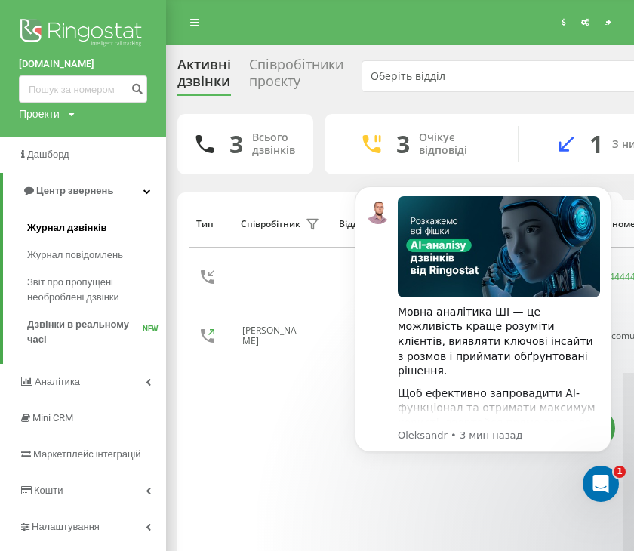
click at [87, 228] on span "Журнал дзвінків" at bounding box center [67, 227] width 80 height 15
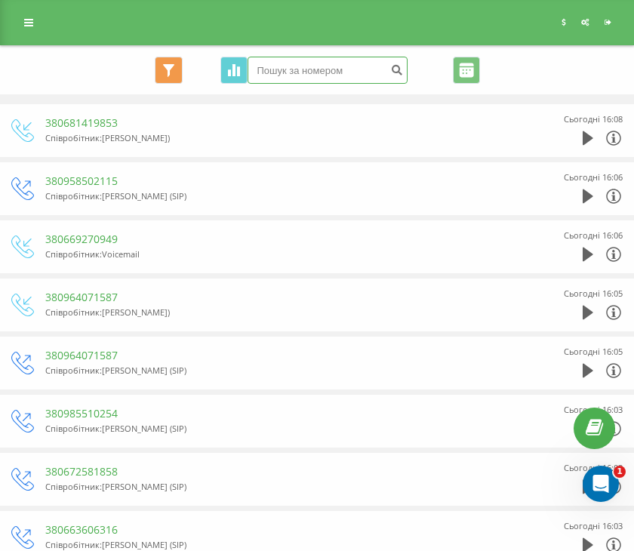
click at [280, 72] on input at bounding box center [328, 70] width 160 height 27
paste input "+380964071587"
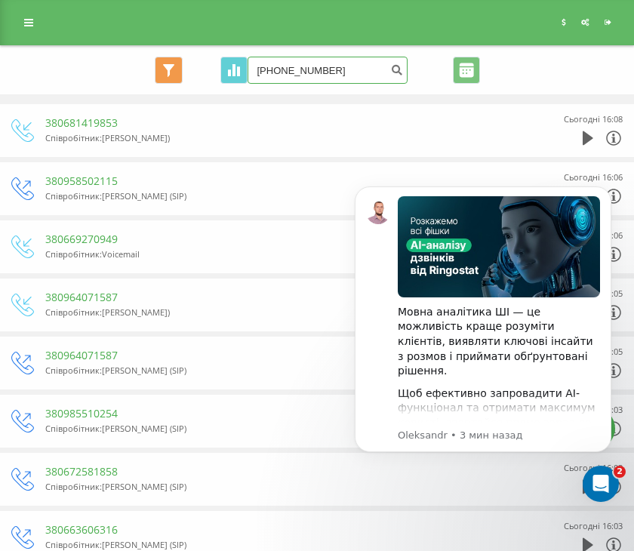
click at [269, 70] on input "+380964071587" at bounding box center [328, 70] width 160 height 27
type input "380964071587"
click at [391, 72] on icon "submit" at bounding box center [397, 67] width 13 height 9
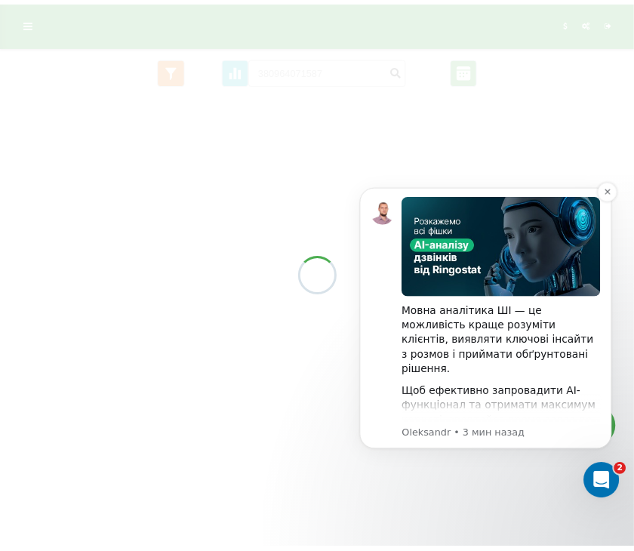
scroll to position [151, 0]
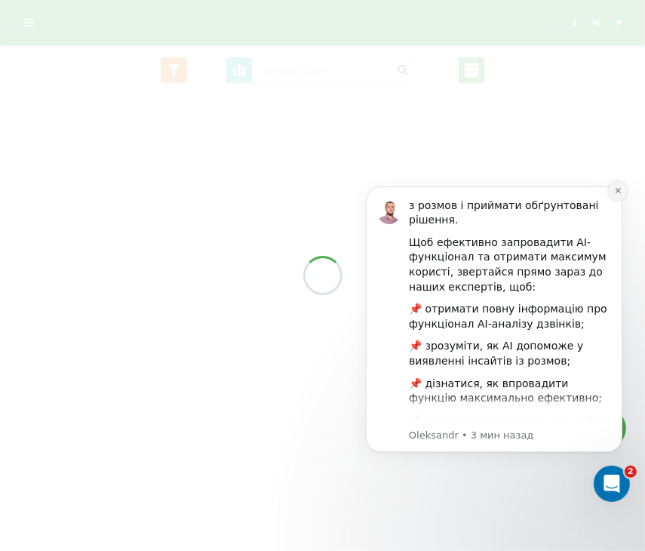
click at [616, 192] on icon "Dismiss notification" at bounding box center [616, 189] width 5 height 5
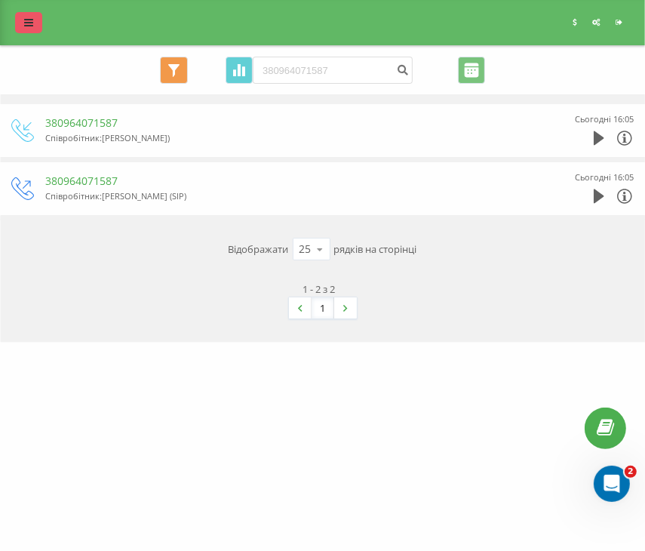
click at [23, 22] on link at bounding box center [28, 22] width 27 height 21
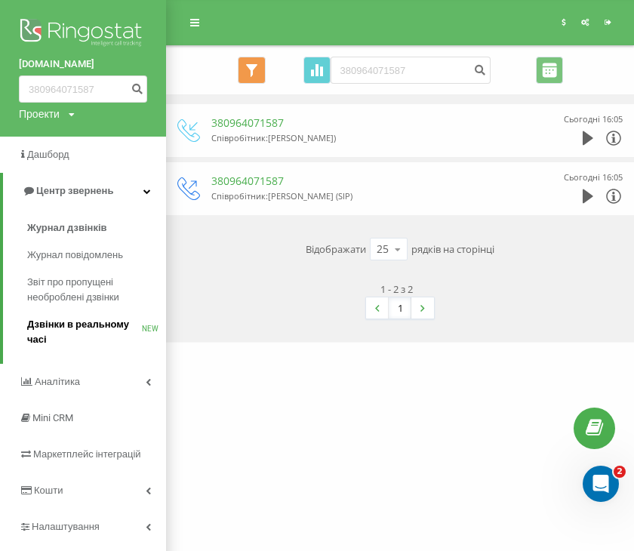
click at [112, 318] on span "Дзвінки в реальному часі" at bounding box center [84, 332] width 115 height 30
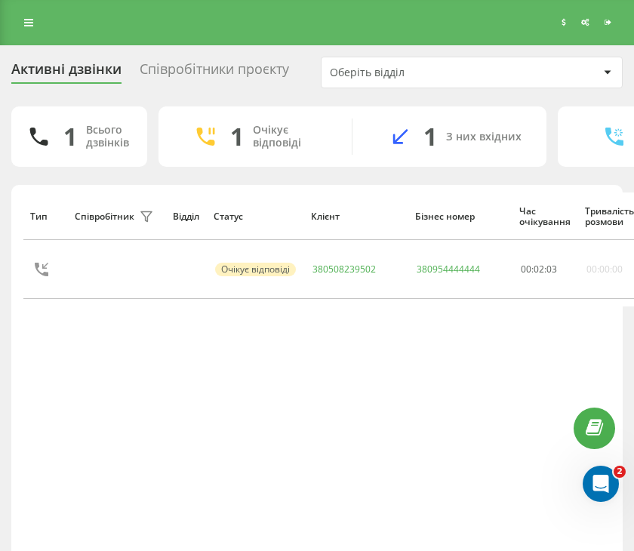
click at [187, 72] on div "Співробітники проєкту" at bounding box center [214, 72] width 149 height 23
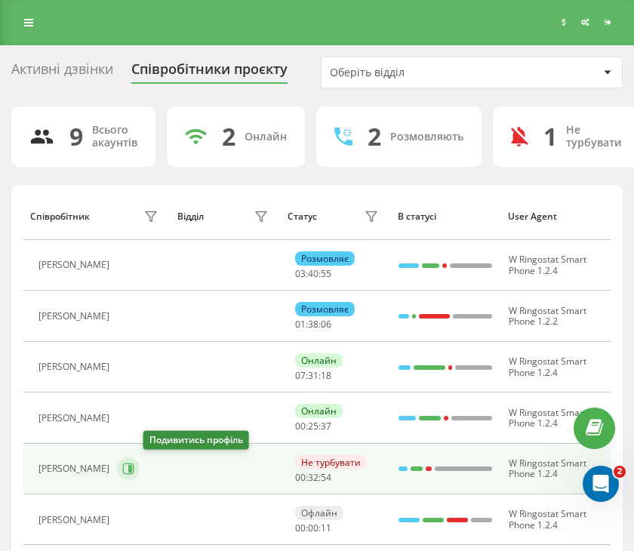
click at [134, 469] on icon at bounding box center [128, 469] width 12 height 12
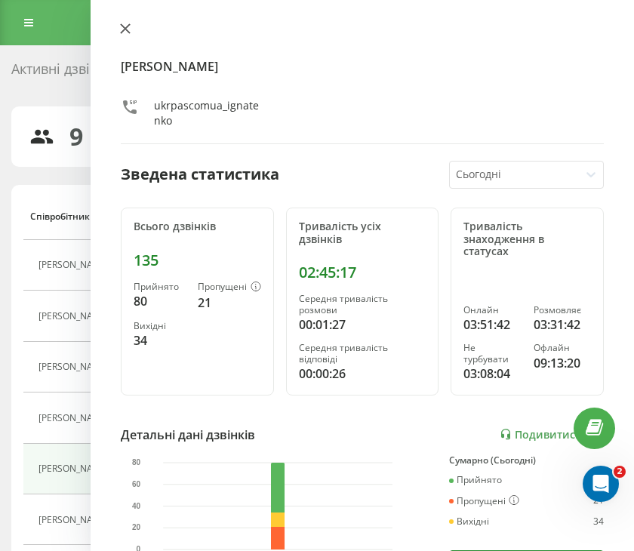
click at [121, 28] on icon at bounding box center [125, 28] width 11 height 11
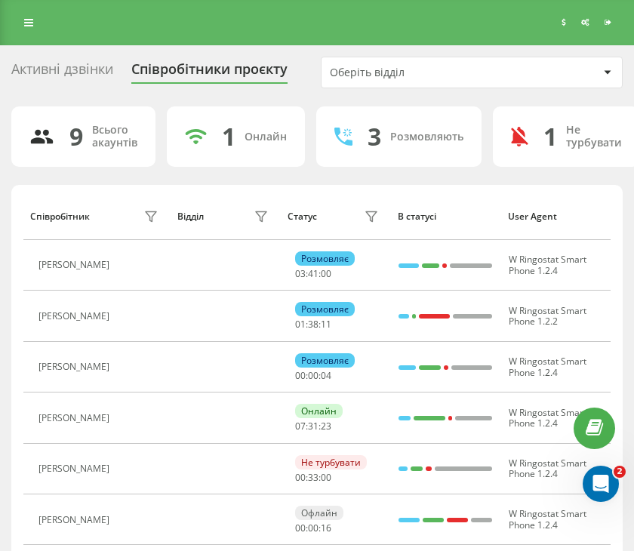
click at [66, 66] on div "Активні дзвінки" at bounding box center [62, 72] width 102 height 23
